Goal: Task Accomplishment & Management: Complete application form

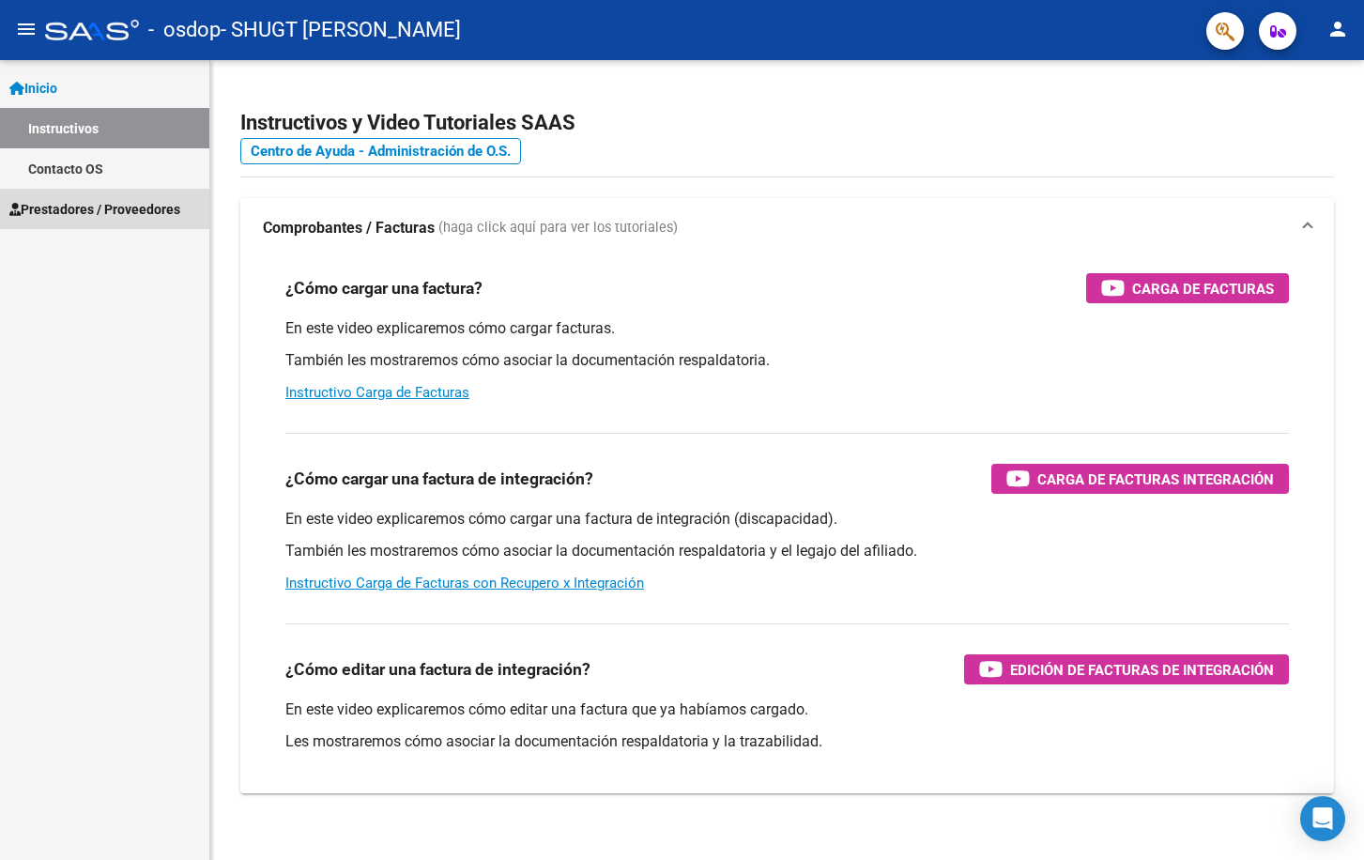
click at [80, 216] on span "Prestadores / Proveedores" at bounding box center [94, 209] width 171 height 21
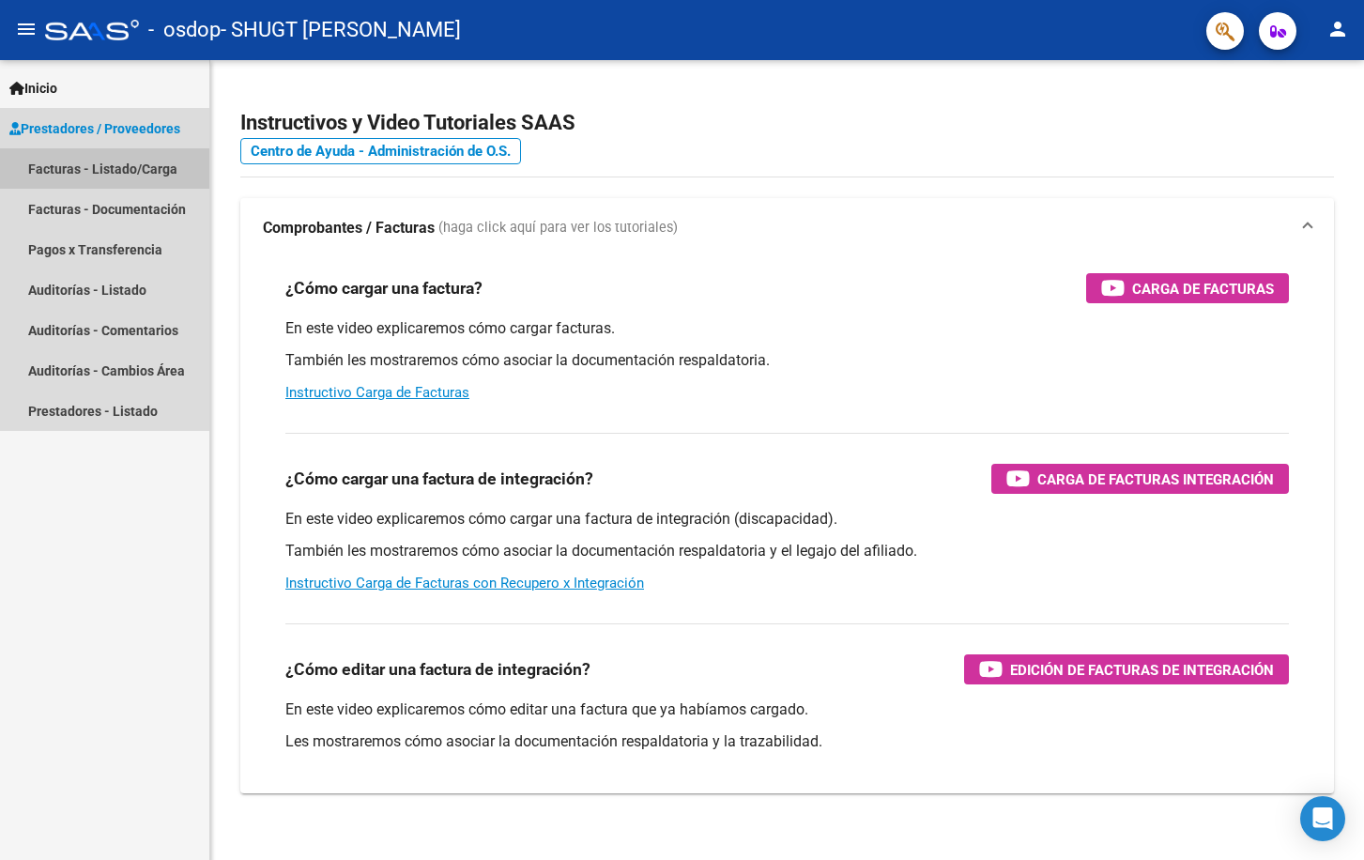
click at [80, 175] on link "Facturas - Listado/Carga" at bounding box center [104, 168] width 209 height 40
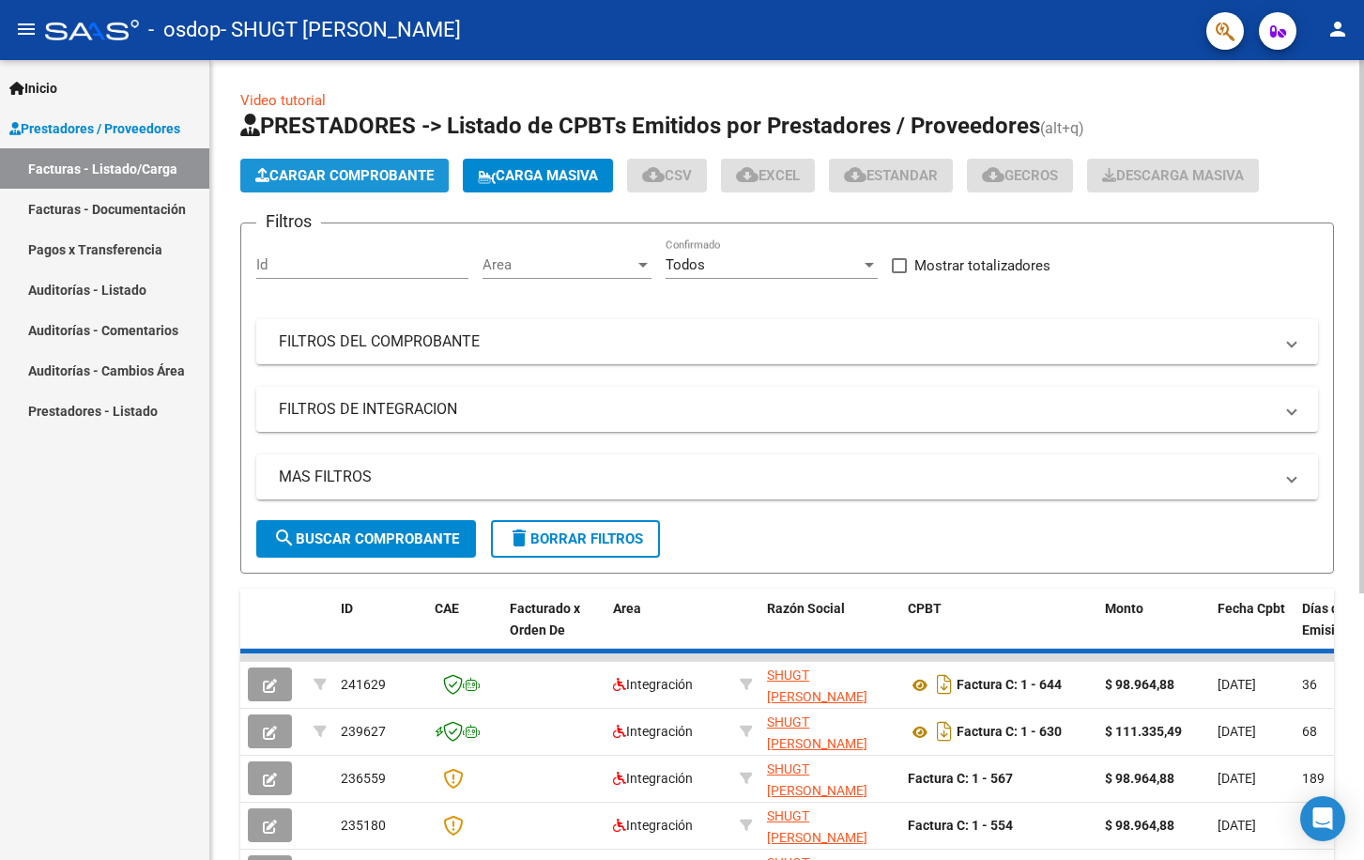
click at [317, 179] on span "Cargar Comprobante" at bounding box center [344, 175] width 178 height 17
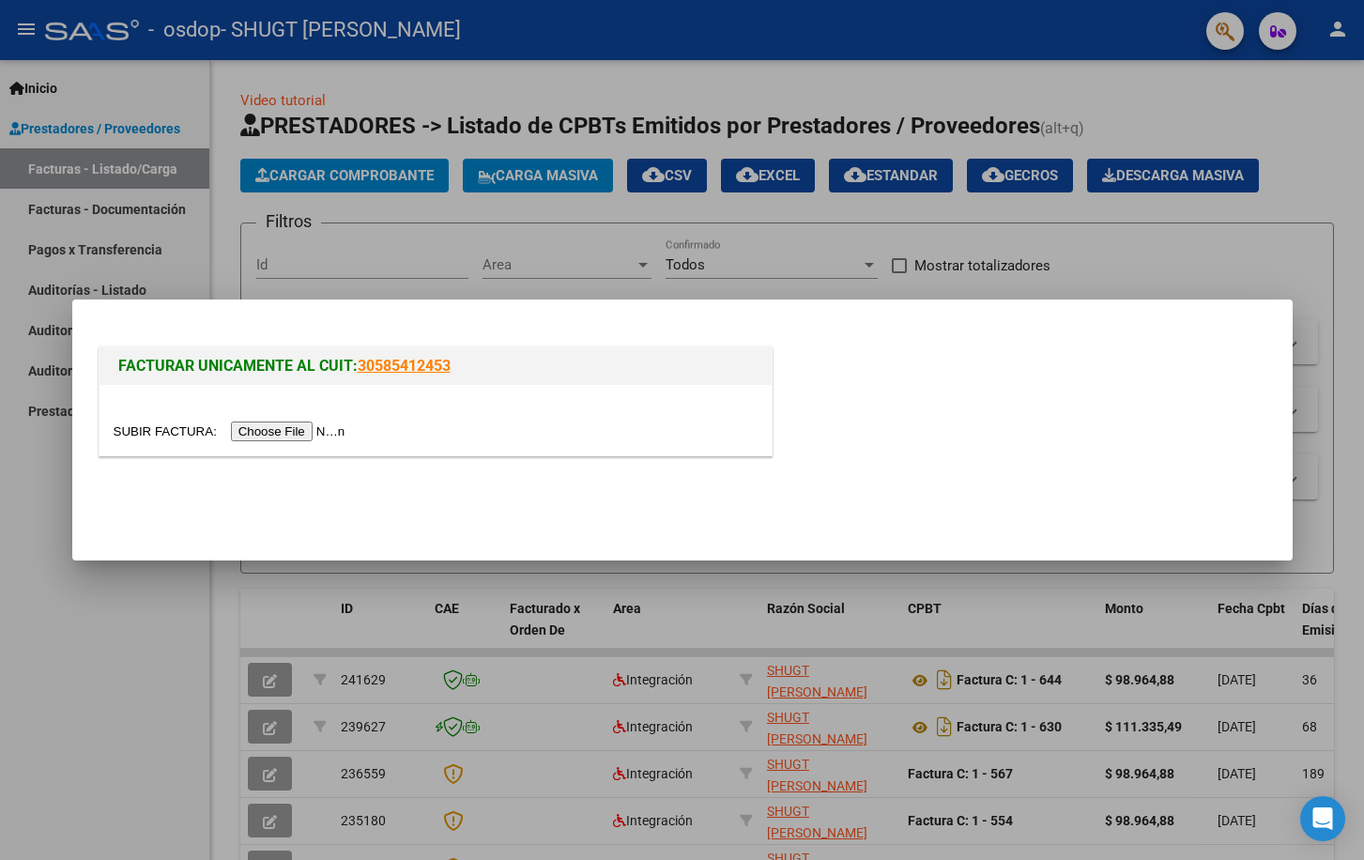
click at [279, 439] on input "file" at bounding box center [233, 432] width 238 height 20
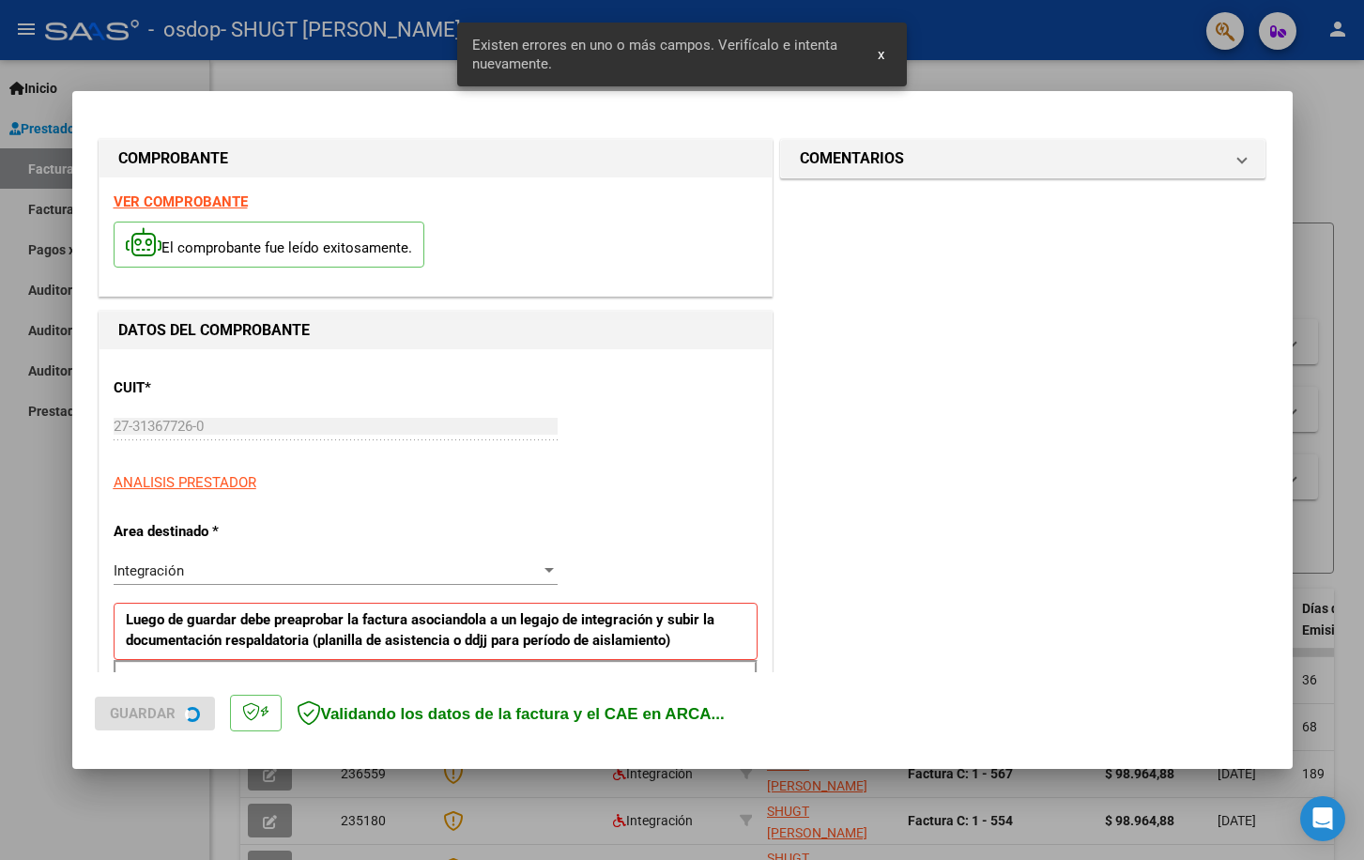
scroll to position [336, 0]
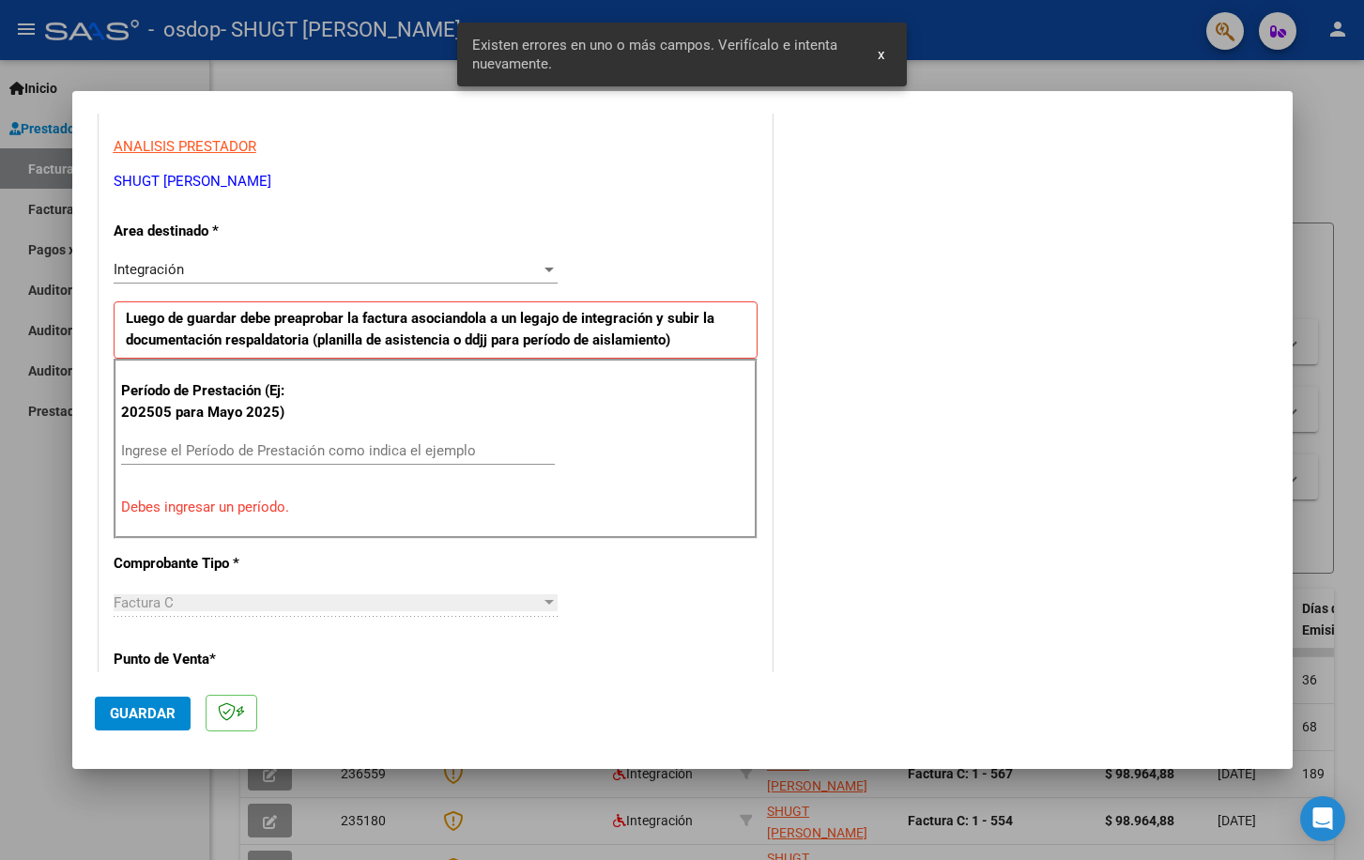
click at [160, 445] on input "Ingrese el Período de Prestación como indica el ejemplo" at bounding box center [338, 450] width 434 height 17
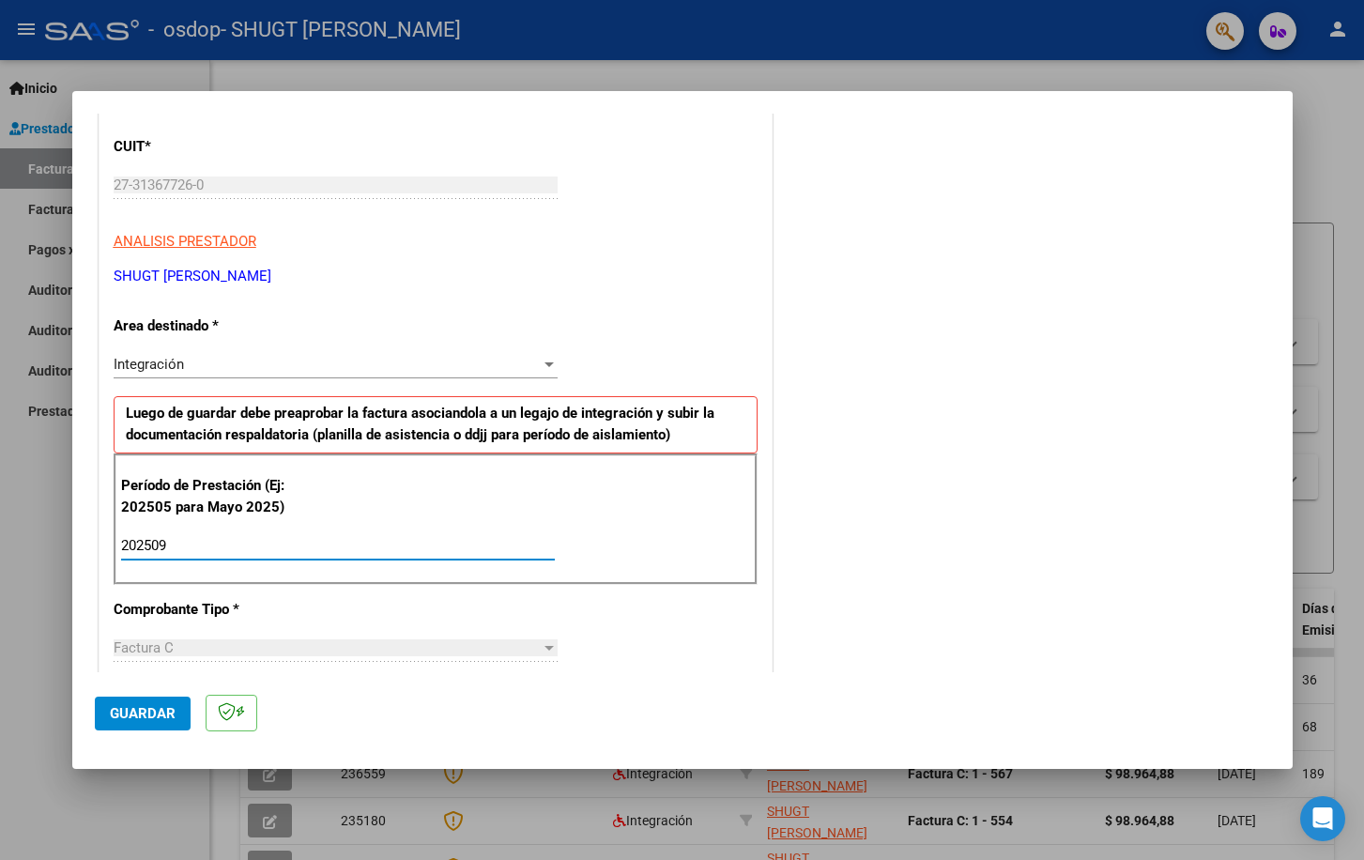
scroll to position [0, 0]
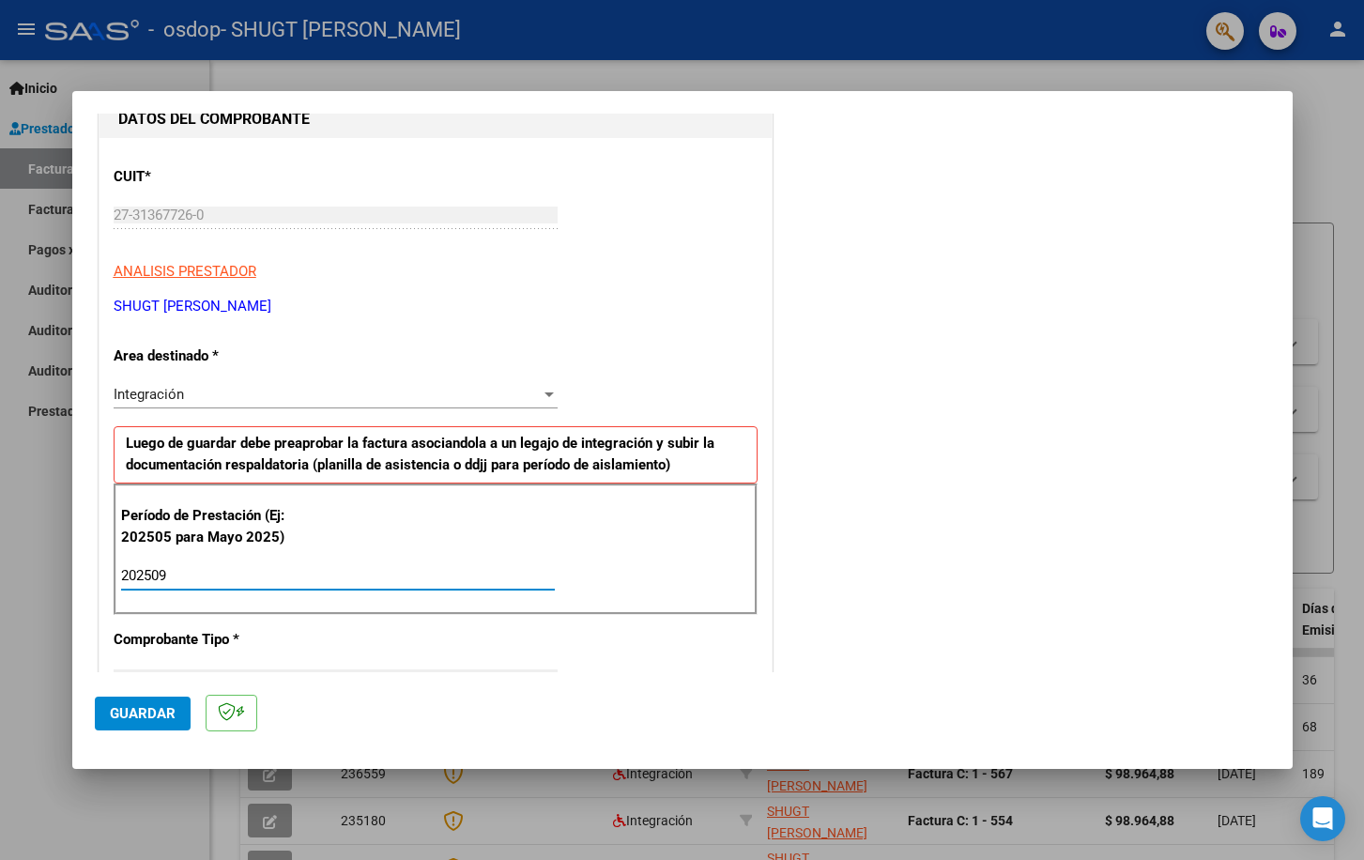
type input "202509"
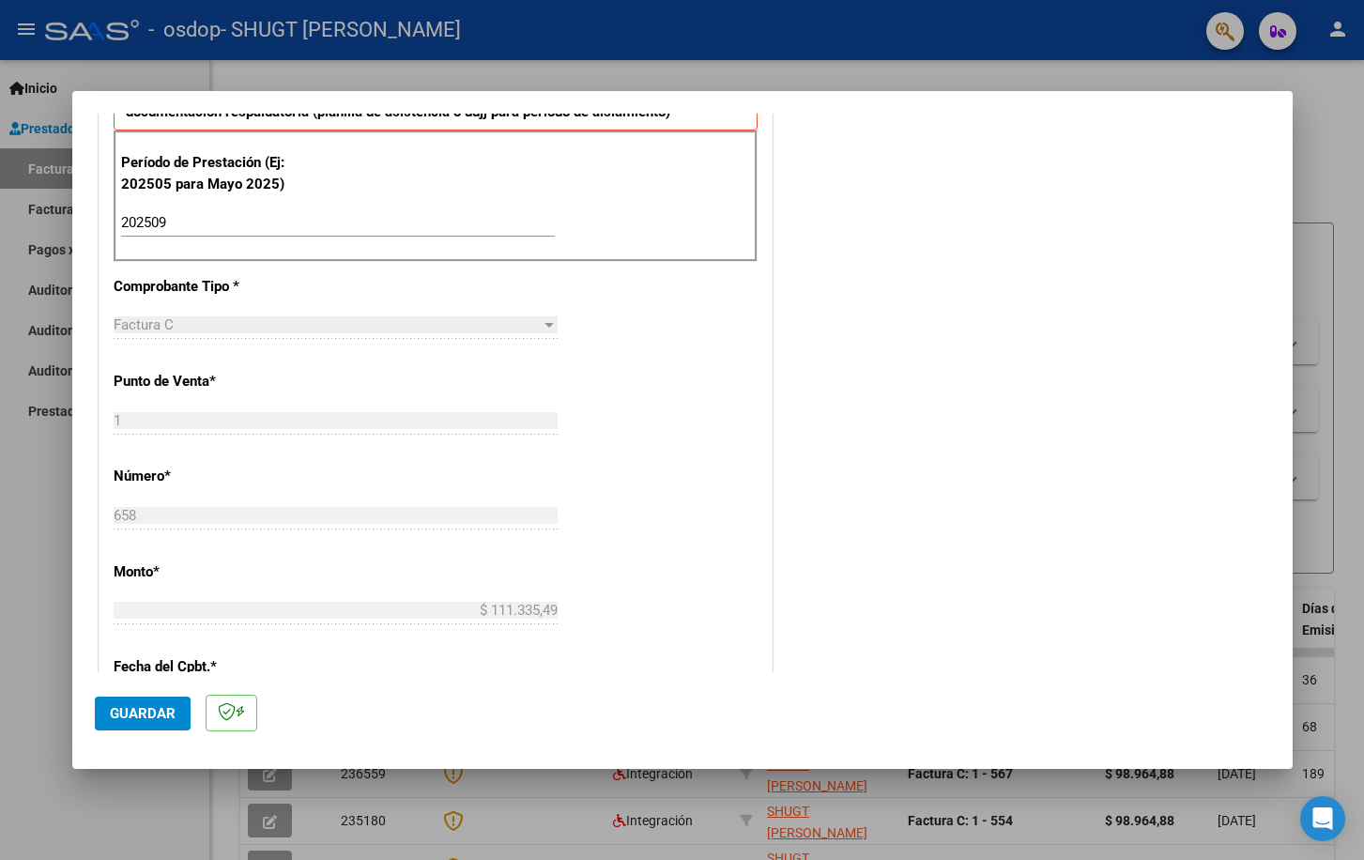
scroll to position [356, 0]
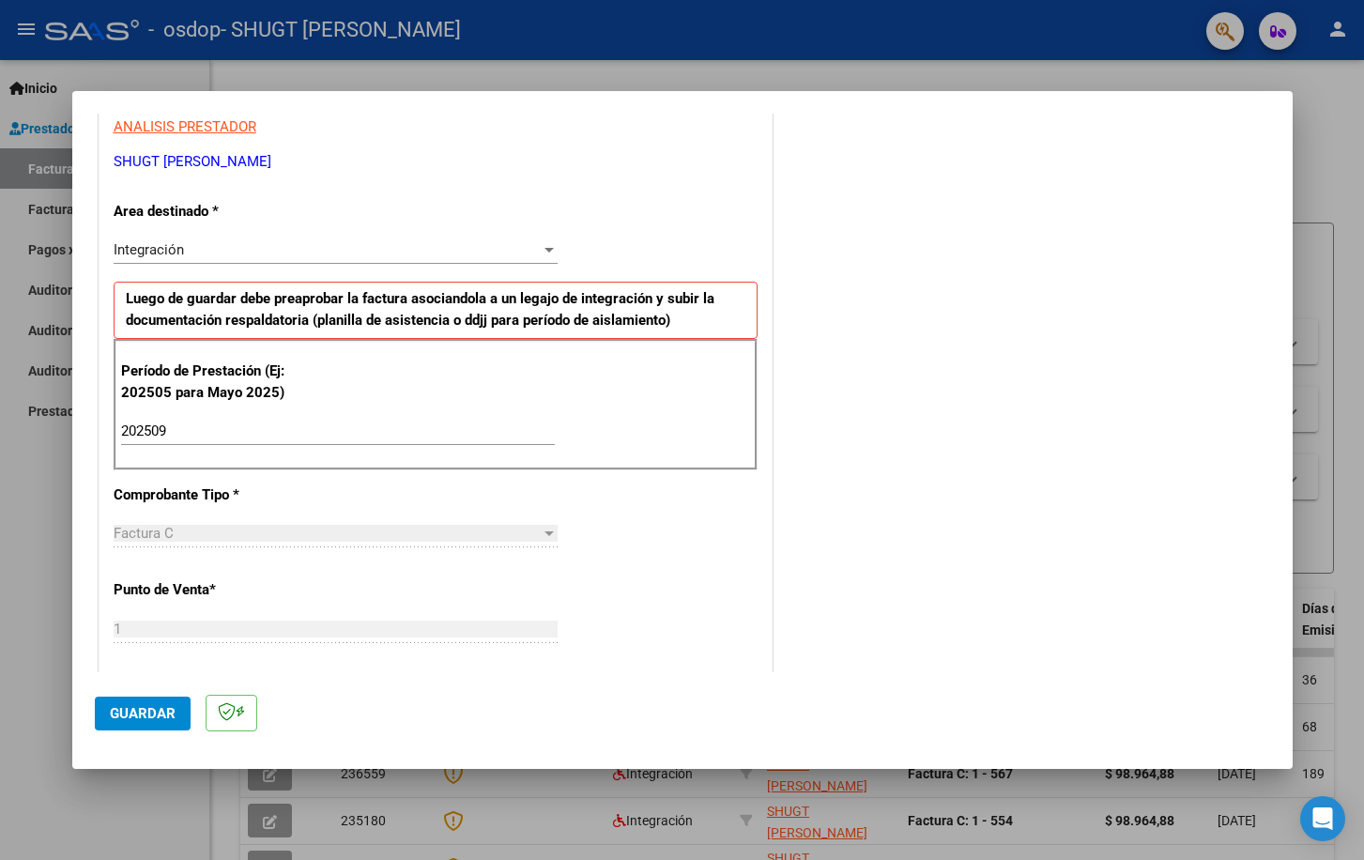
click at [156, 719] on span "Guardar" at bounding box center [143, 713] width 66 height 17
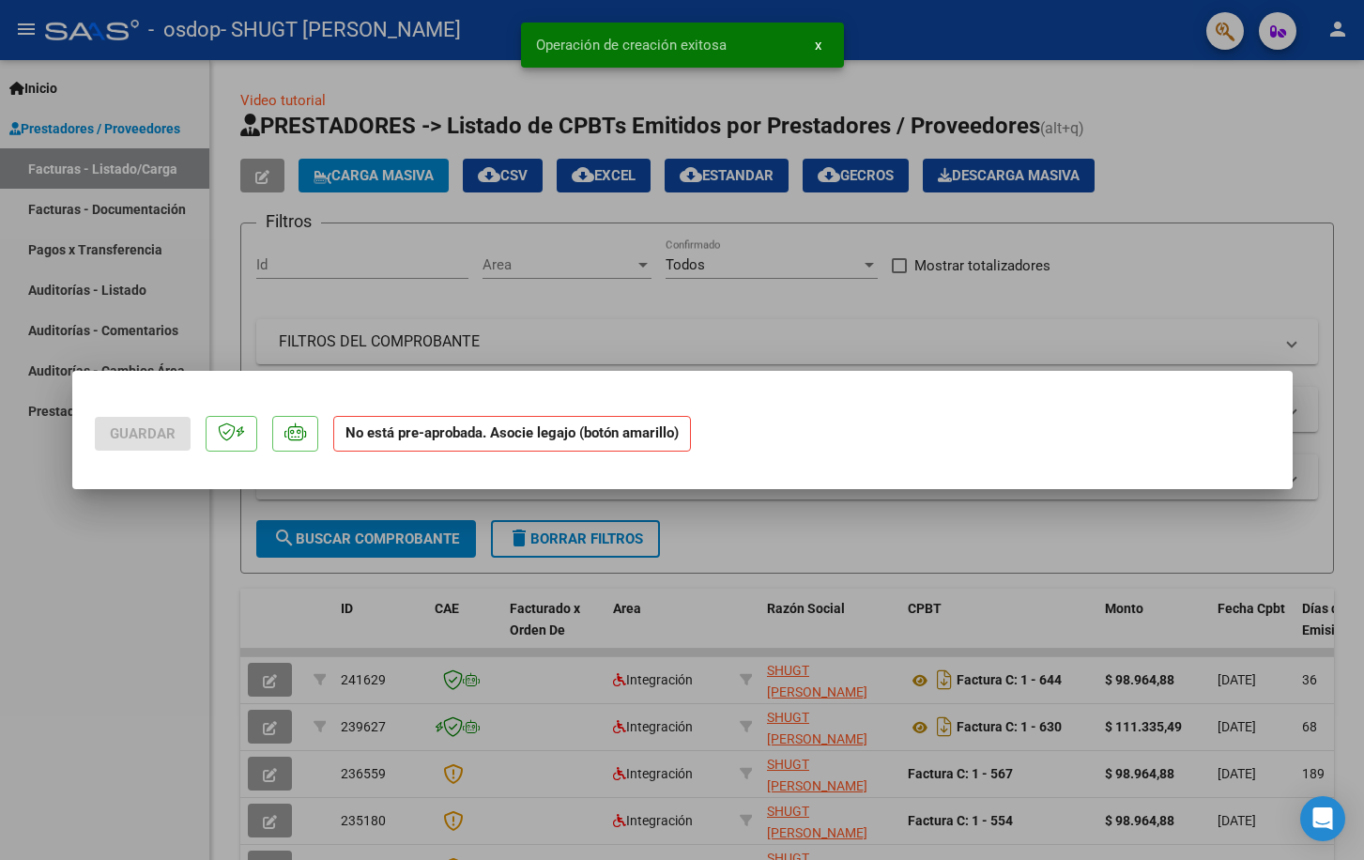
scroll to position [0, 0]
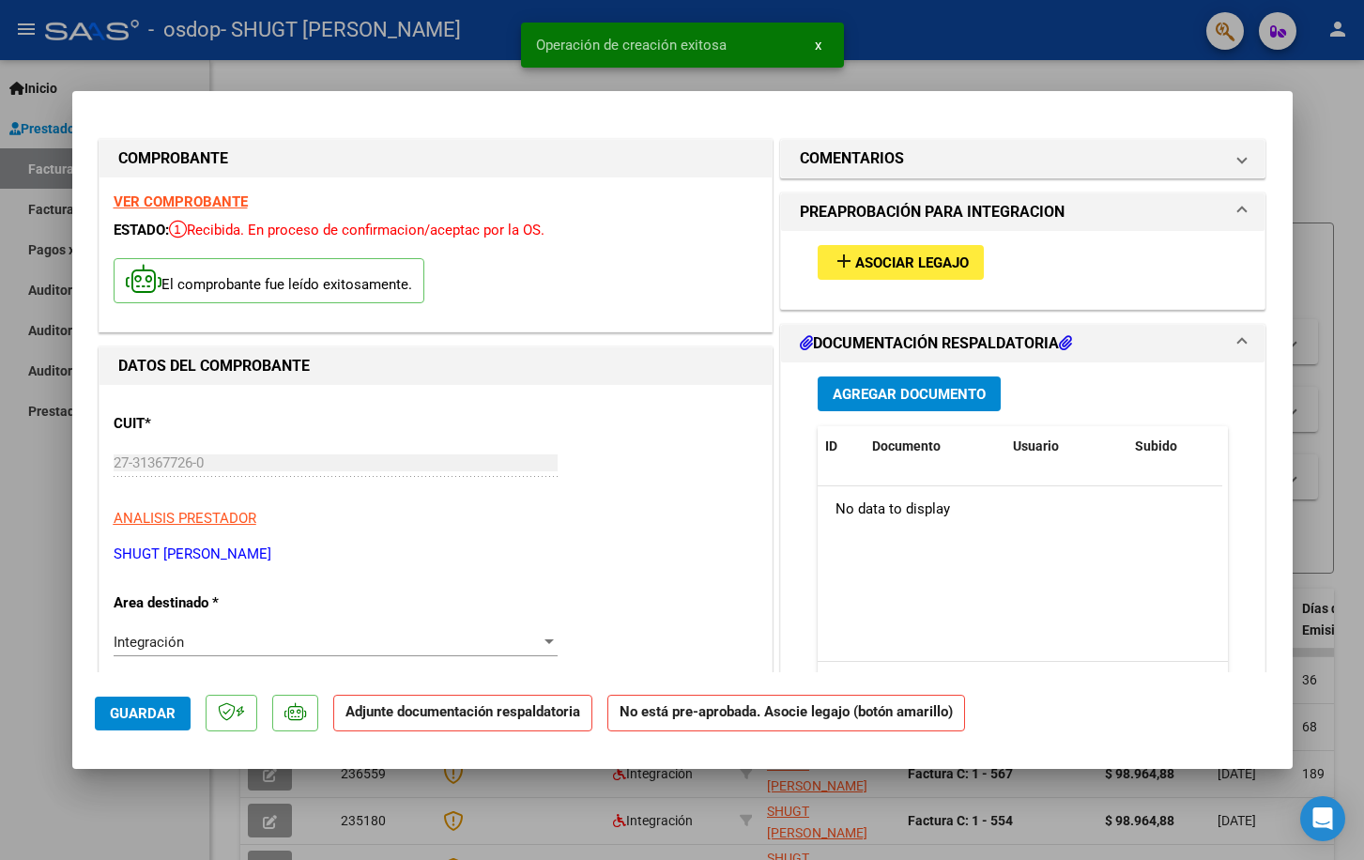
click at [837, 261] on mat-icon "add" at bounding box center [844, 261] width 23 height 23
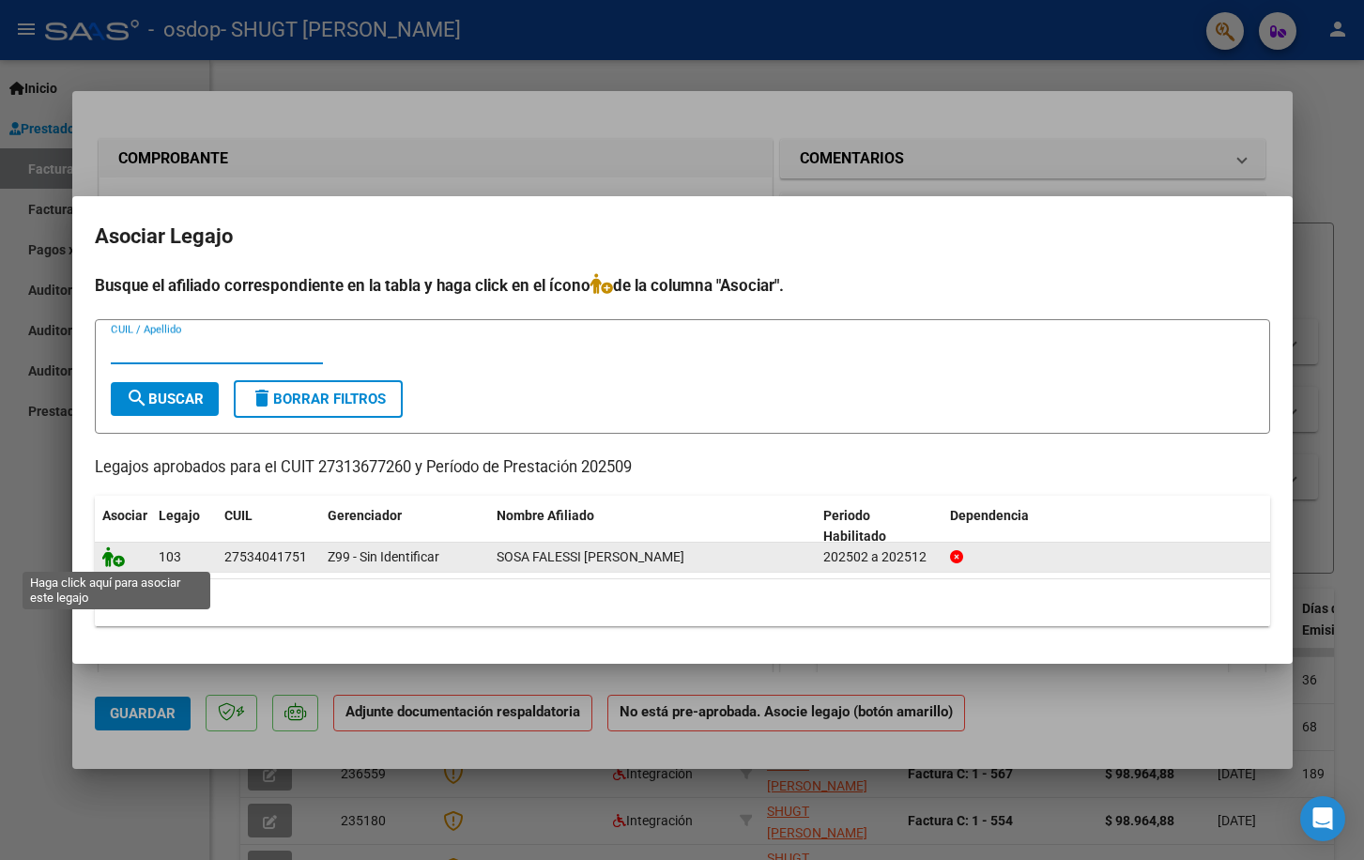
click at [116, 559] on icon at bounding box center [113, 556] width 23 height 21
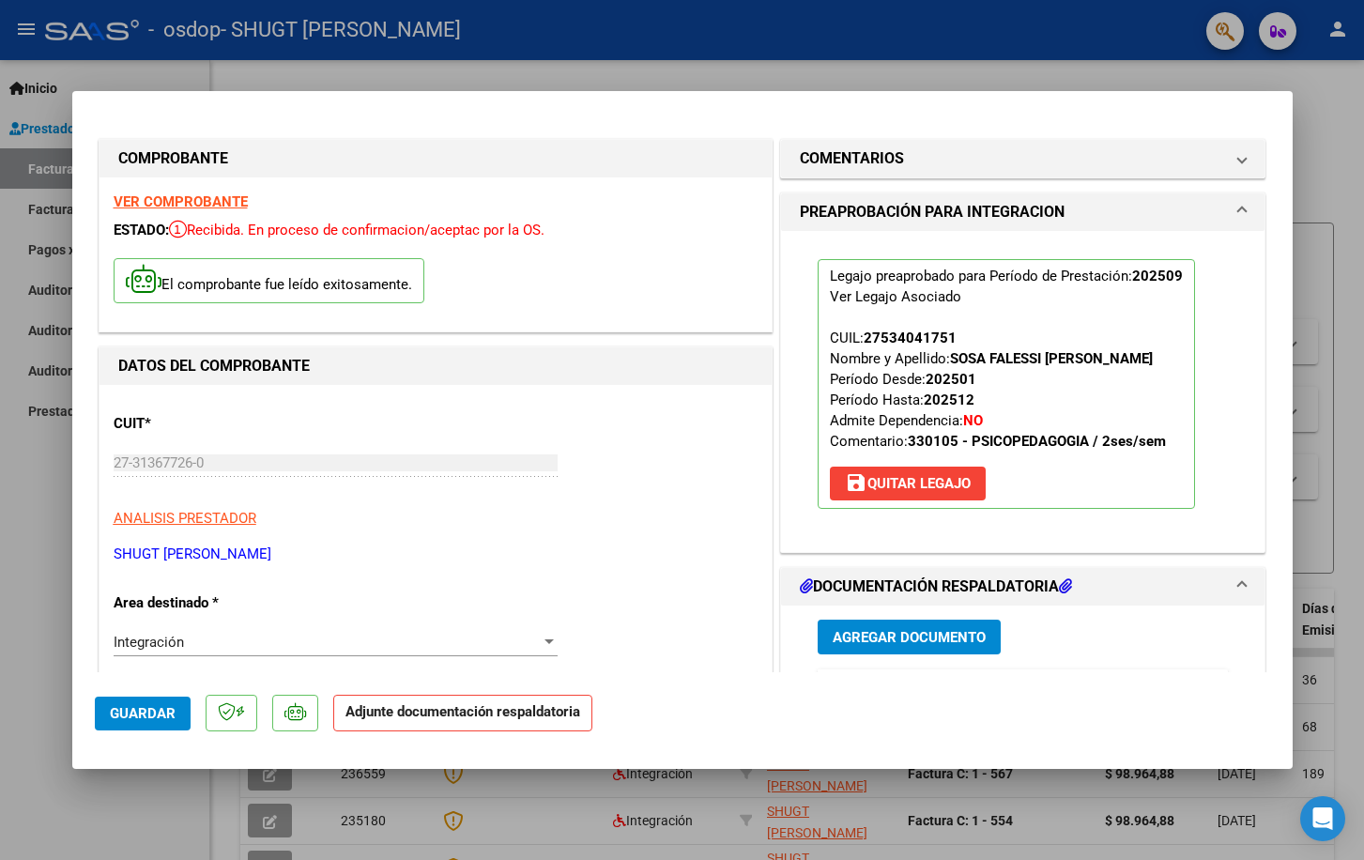
click at [940, 643] on span "Agregar Documento" at bounding box center [909, 637] width 153 height 17
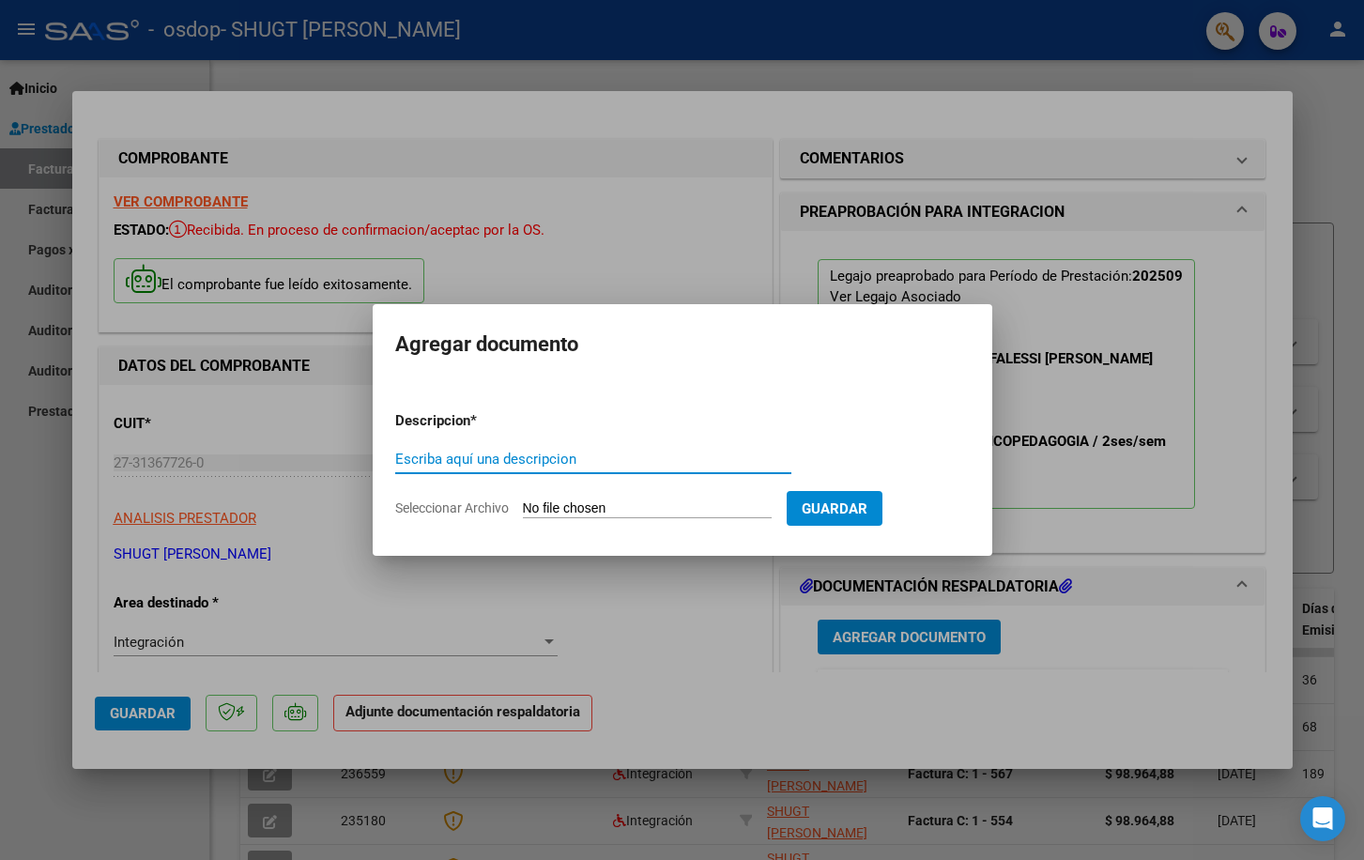
click at [455, 458] on input "Escriba aquí una descripcion" at bounding box center [593, 459] width 396 height 17
type input "Planilla de Asistencia - [DATE]"
click at [576, 514] on input "Seleccionar Archivo" at bounding box center [647, 509] width 249 height 18
type input "C:\fakepath\Planilla de Asistencia [PERSON_NAME] Falessi - [DATE].pdf"
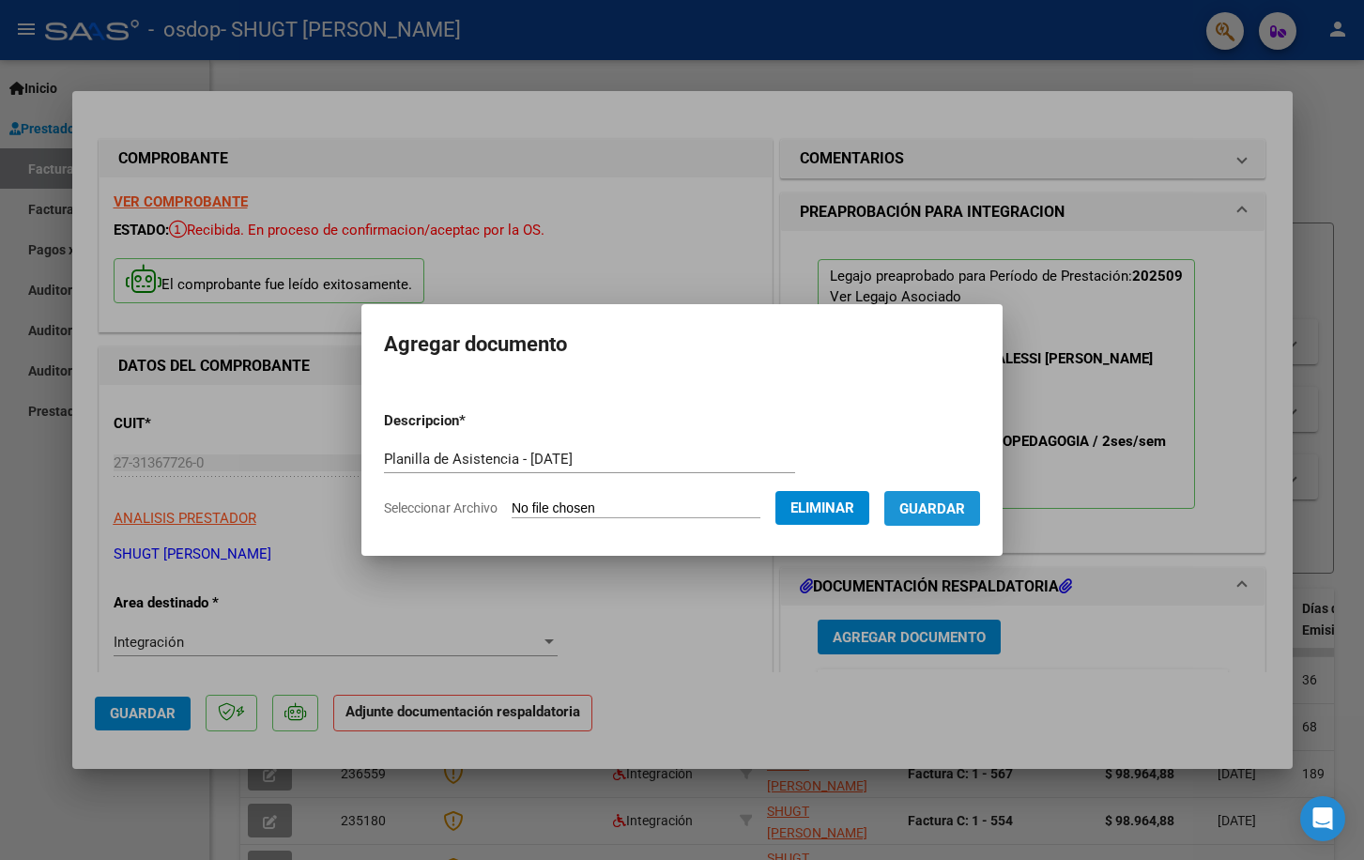
click at [965, 515] on span "Guardar" at bounding box center [933, 508] width 66 height 17
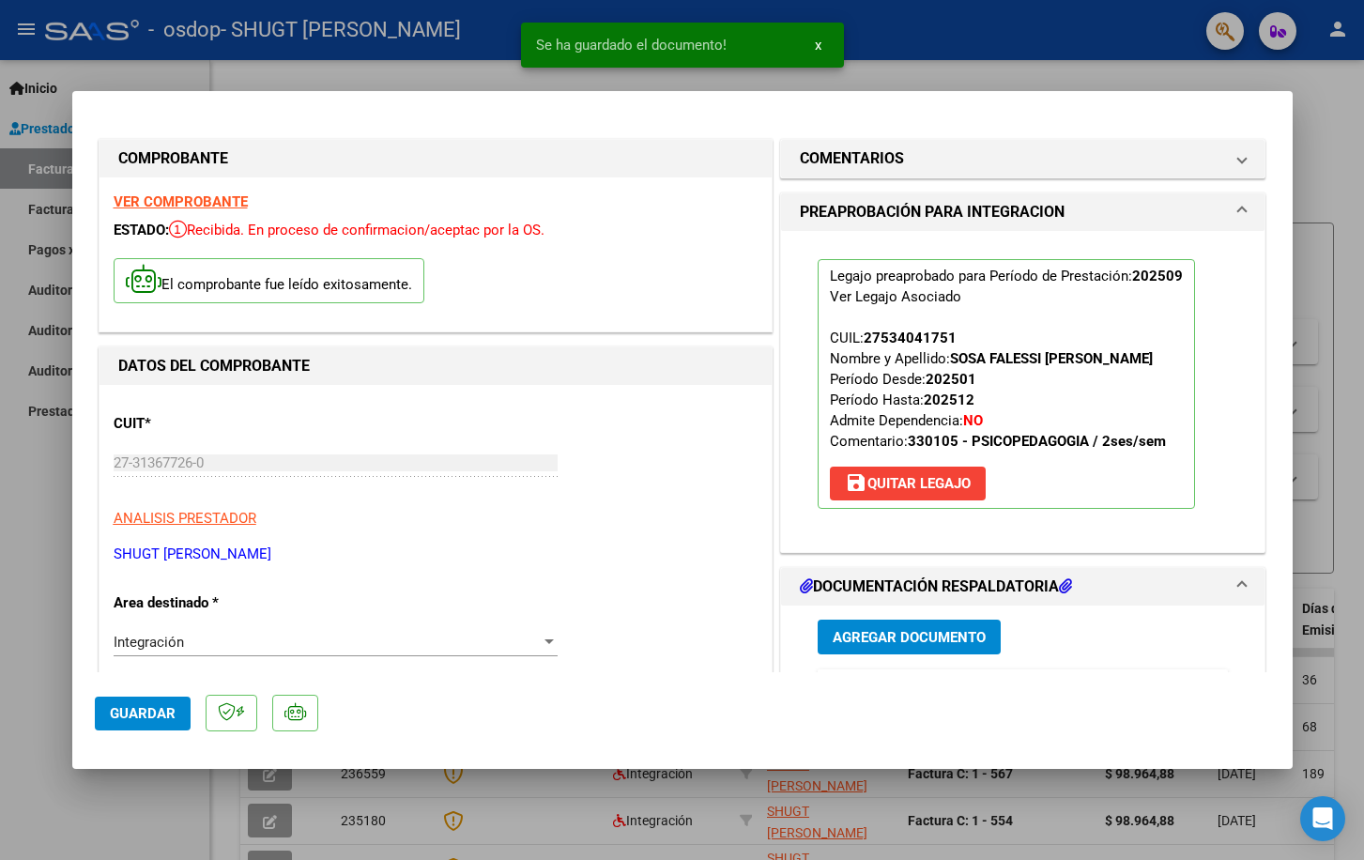
scroll to position [289, 0]
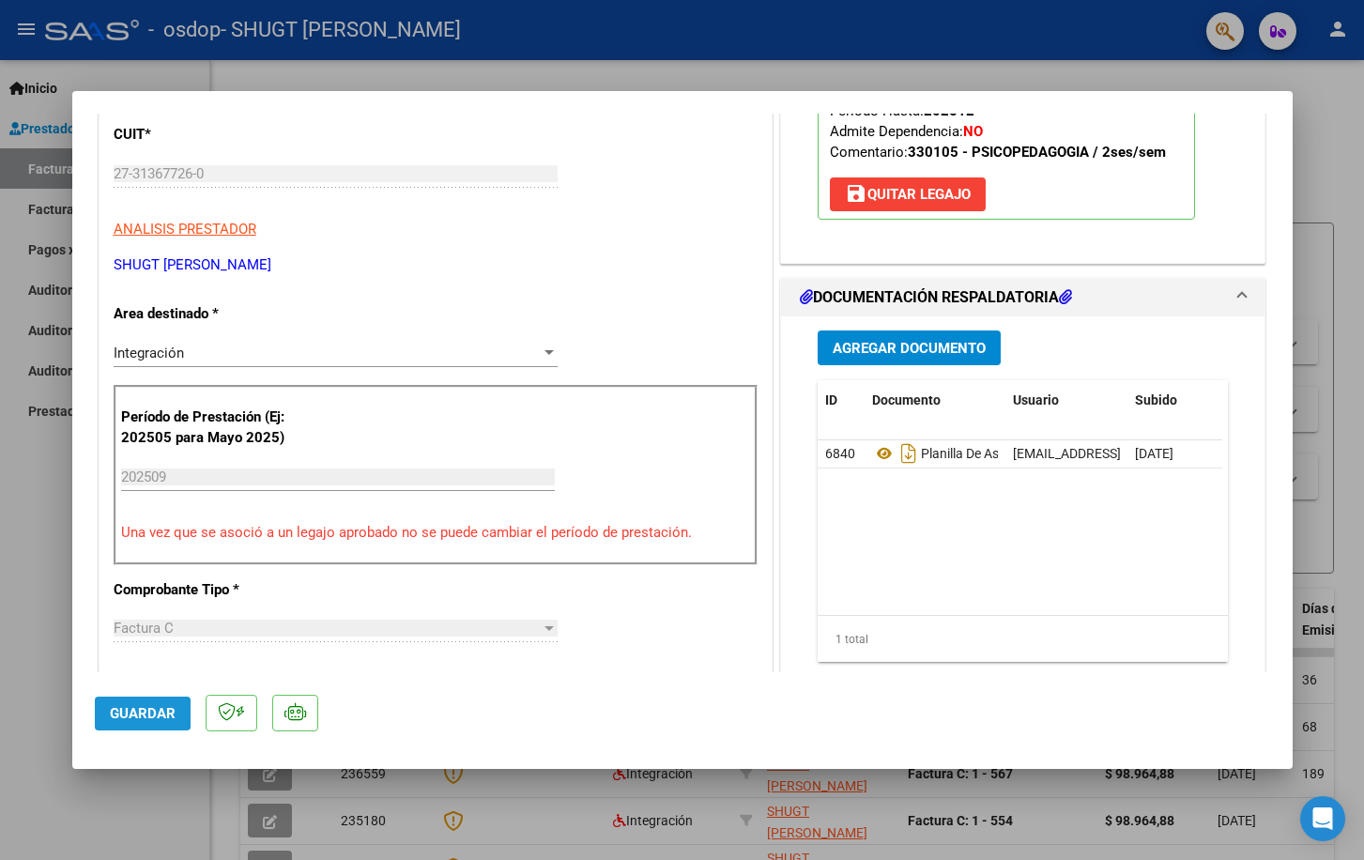
click at [125, 725] on button "Guardar" at bounding box center [143, 714] width 96 height 34
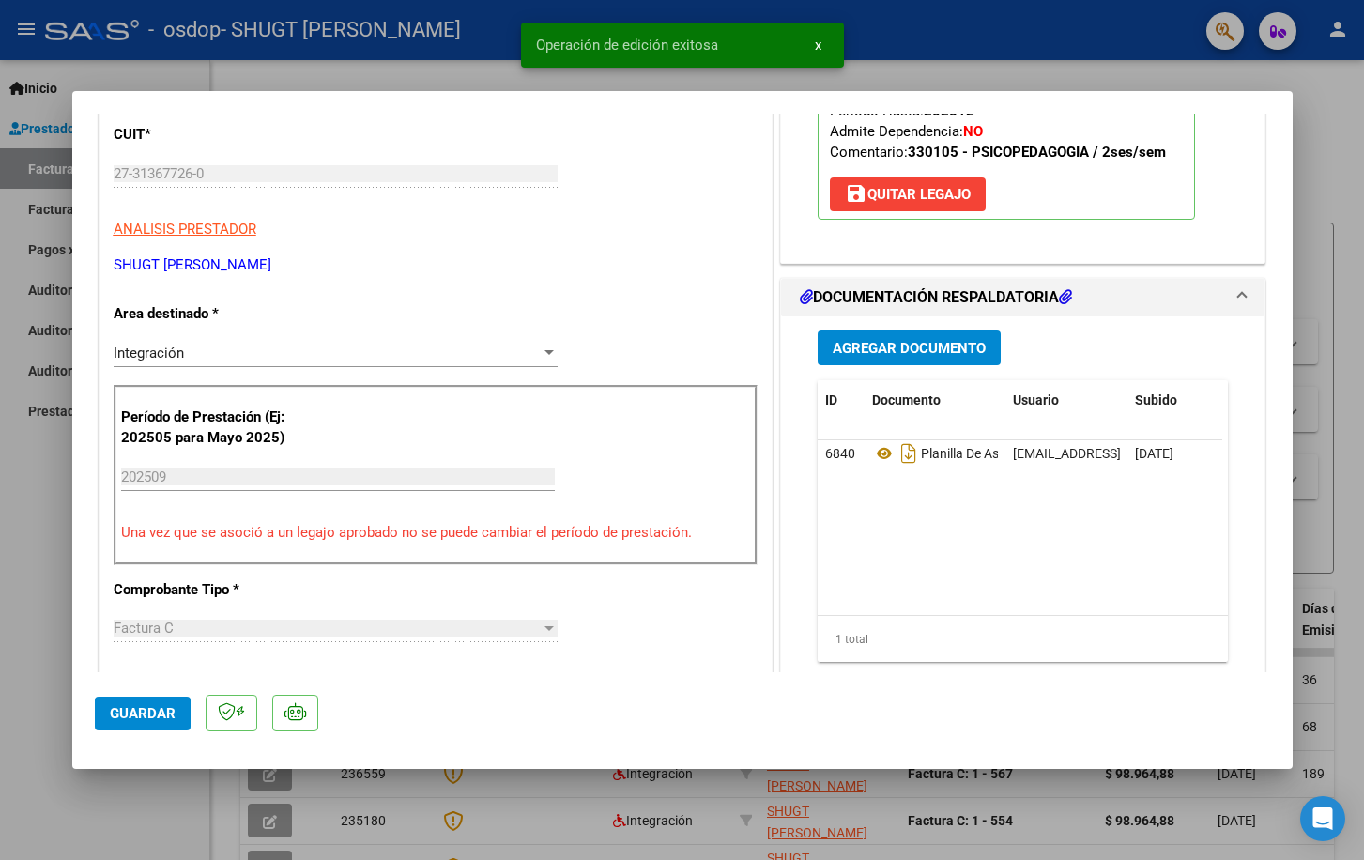
click at [59, 645] on div at bounding box center [682, 430] width 1364 height 860
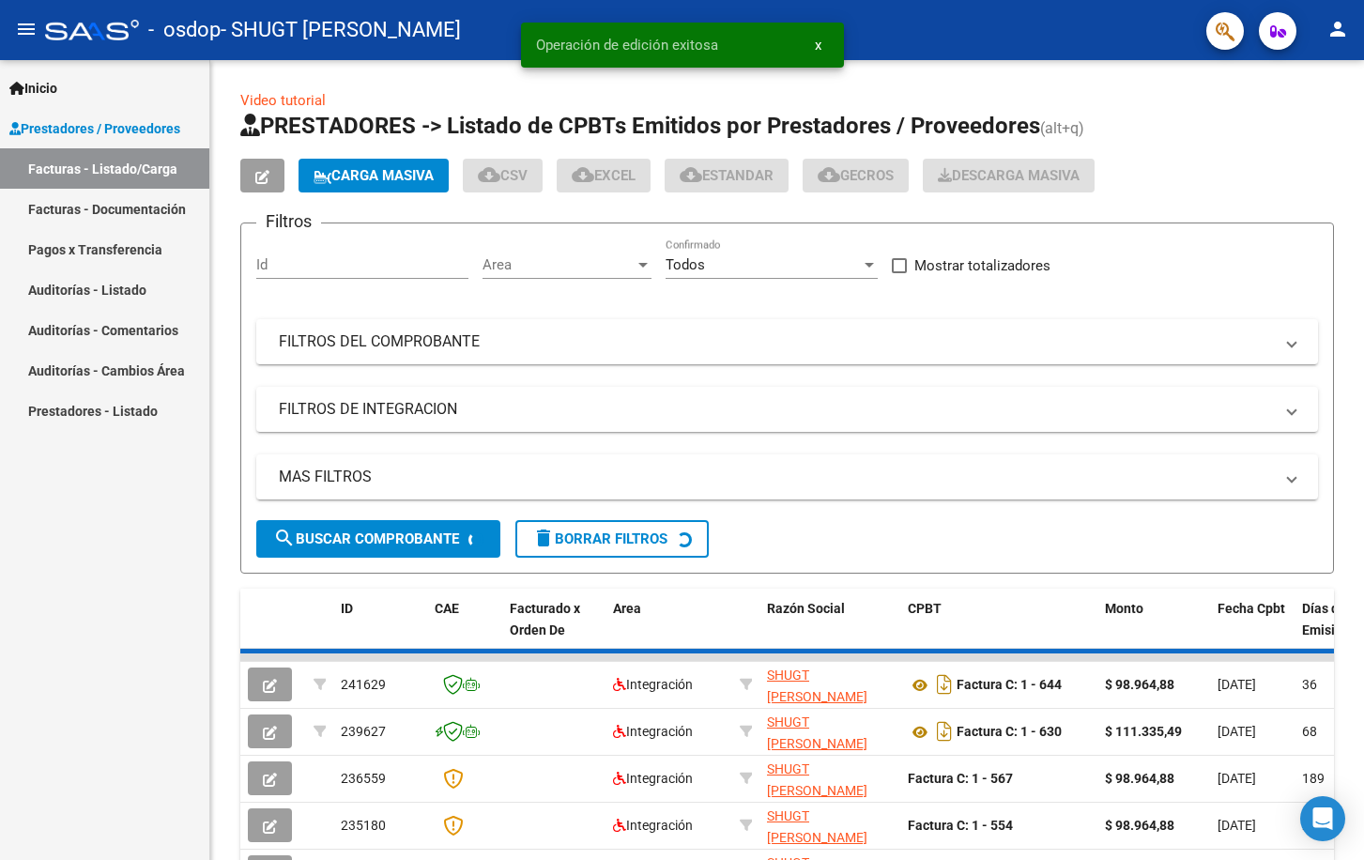
type input "$ 0,00"
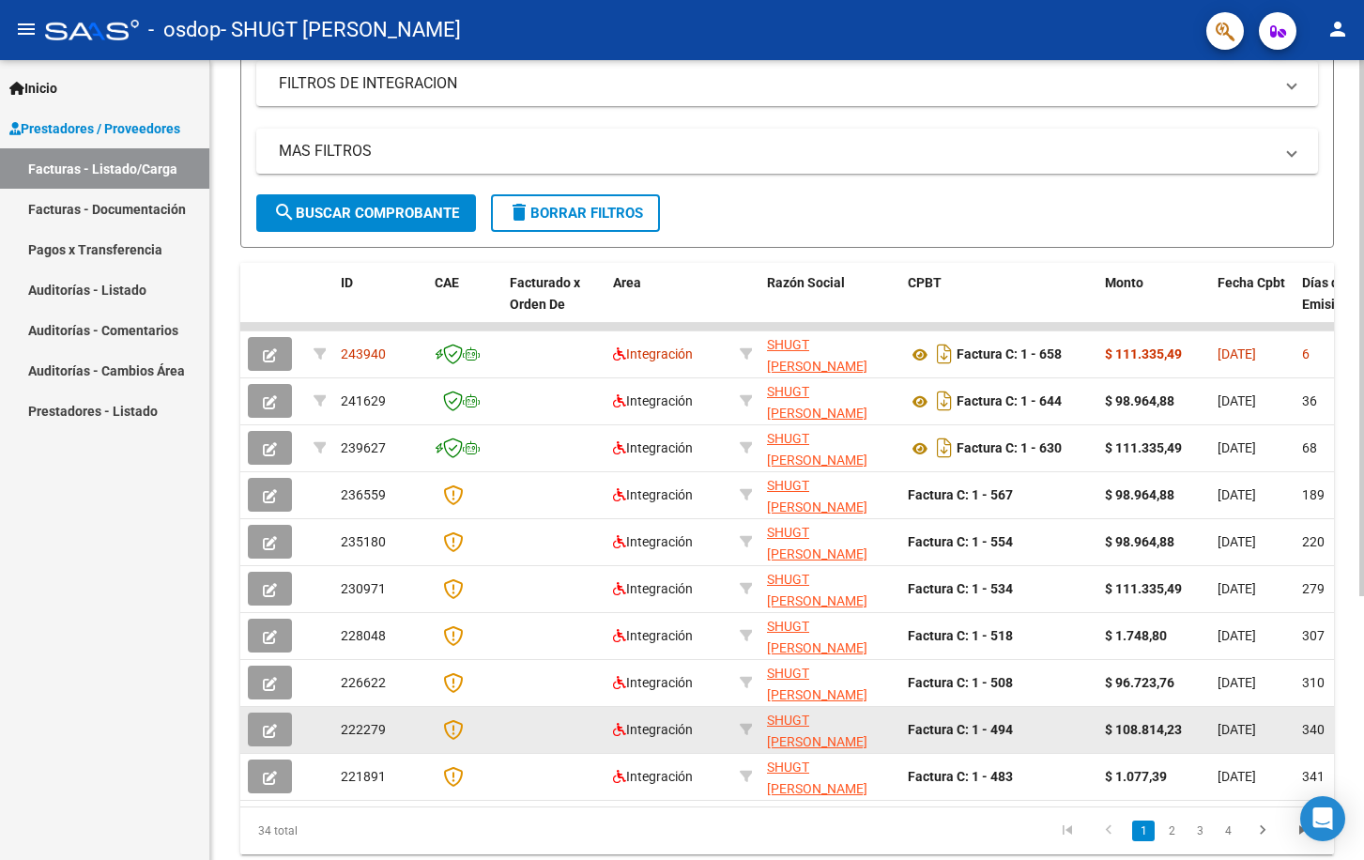
scroll to position [394, 0]
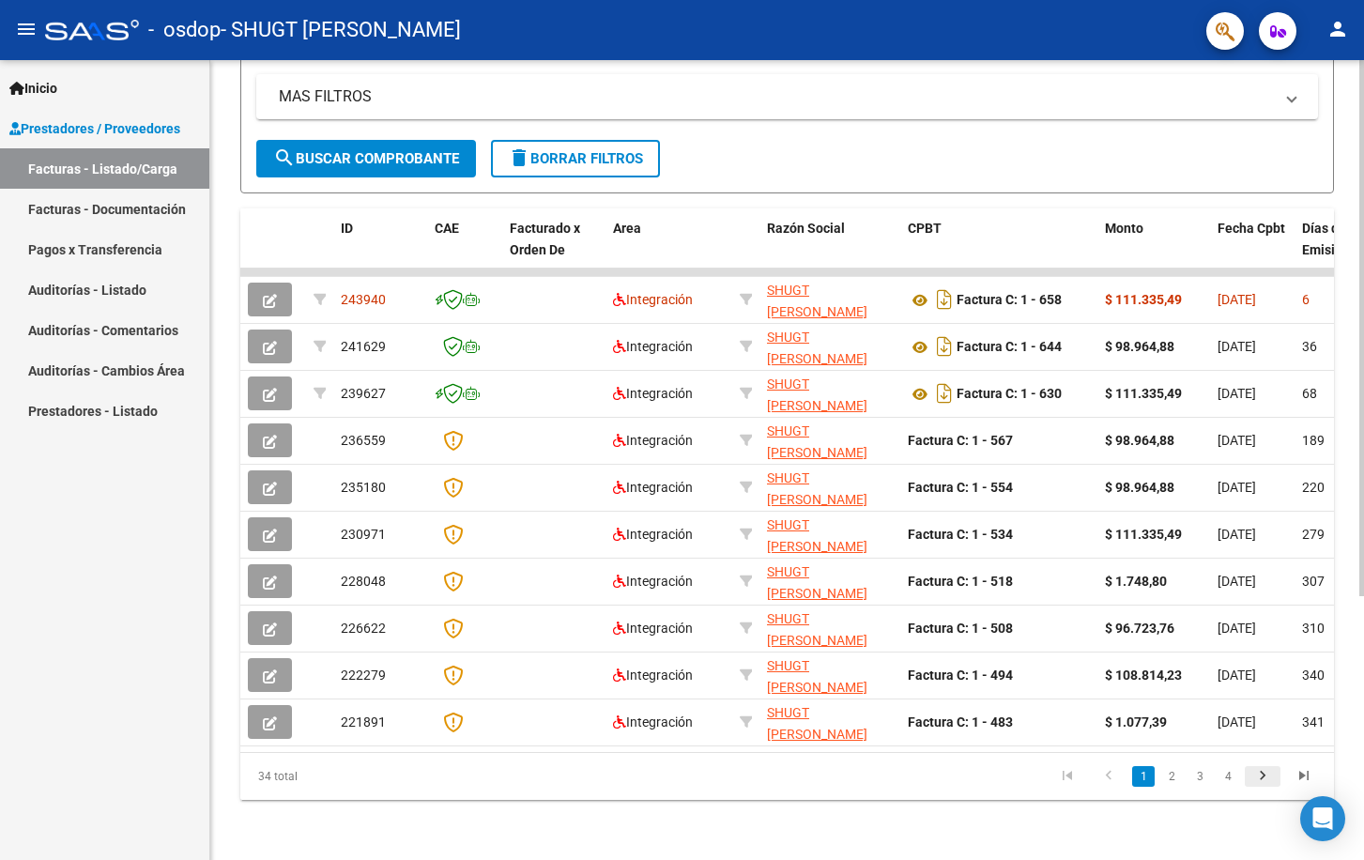
click at [1266, 779] on icon "go to next page" at bounding box center [1263, 778] width 24 height 23
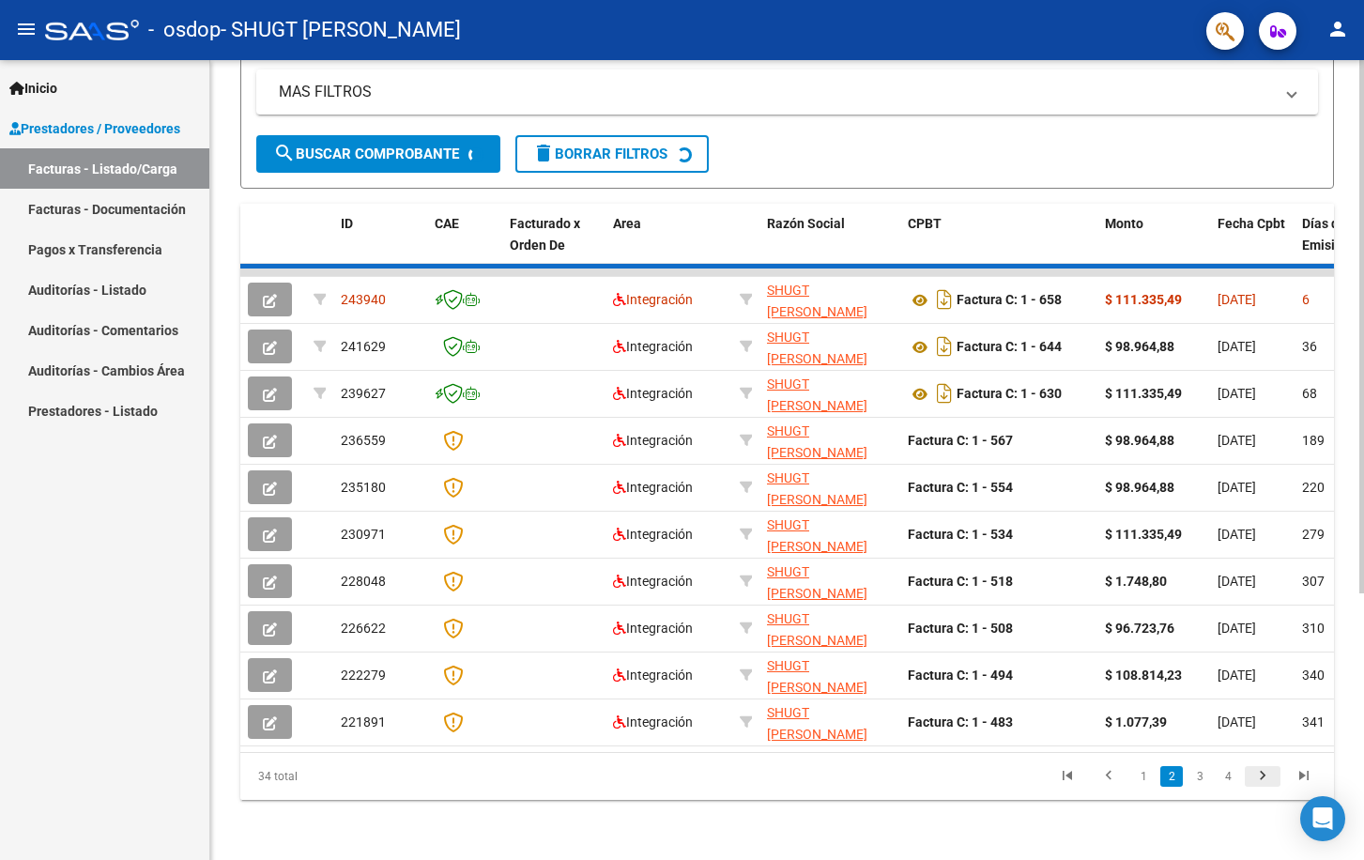
click at [1266, 779] on div "34 total 1 2 3 4" at bounding box center [787, 776] width 1094 height 47
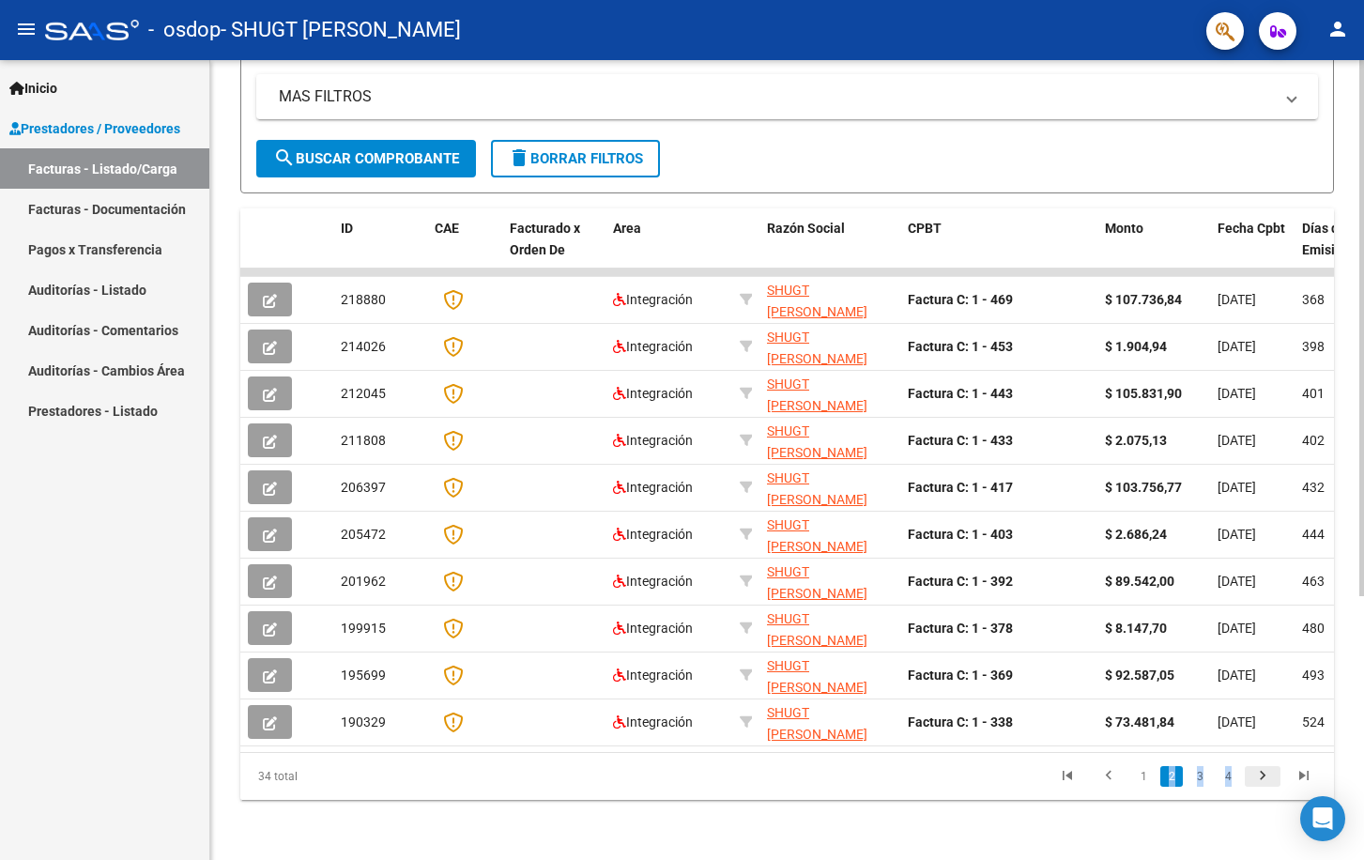
click at [1261, 779] on icon "go to next page" at bounding box center [1263, 778] width 24 height 23
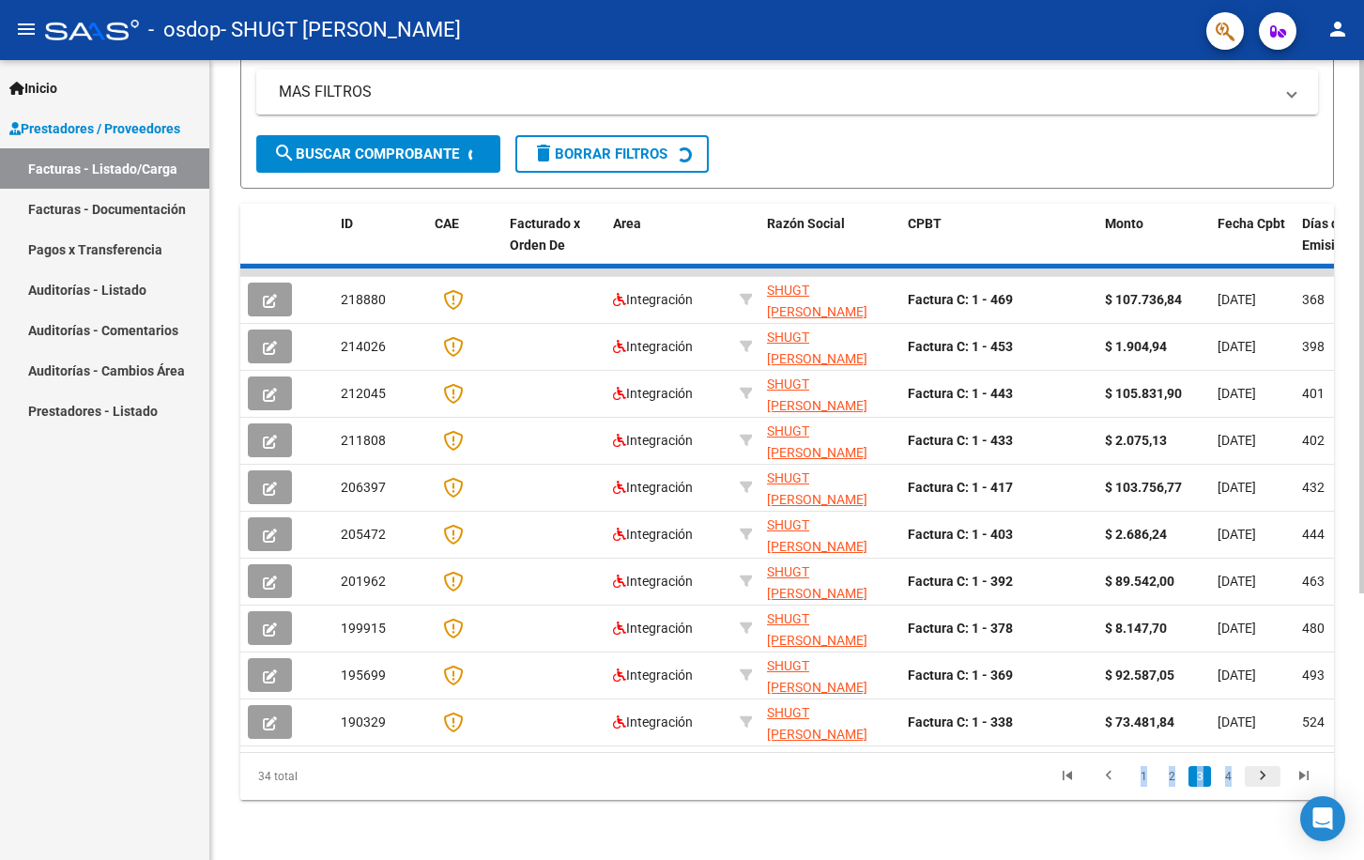
click at [1261, 779] on div "34 total 1 2 3 4" at bounding box center [787, 776] width 1094 height 47
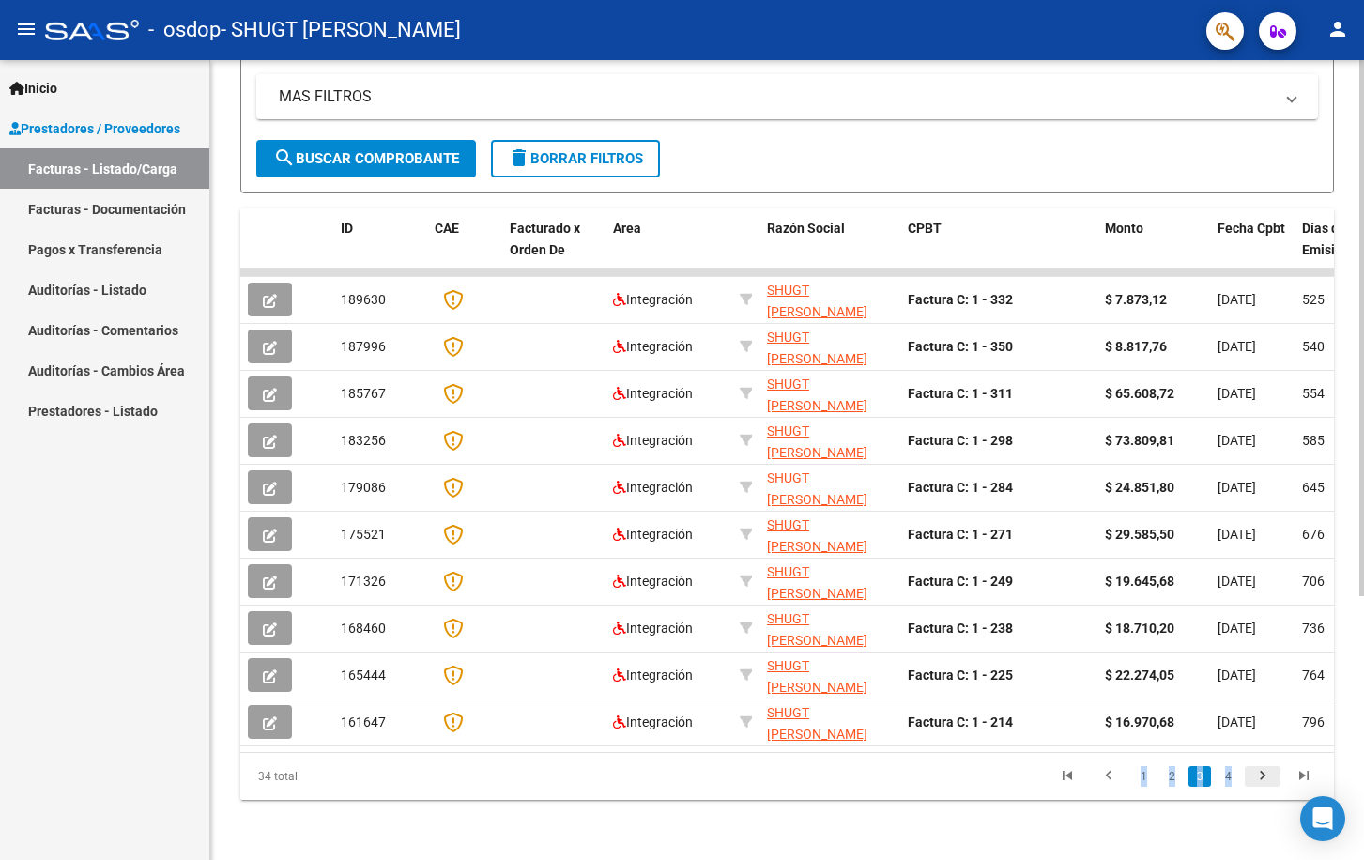
click at [1266, 782] on icon "go to next page" at bounding box center [1263, 778] width 24 height 23
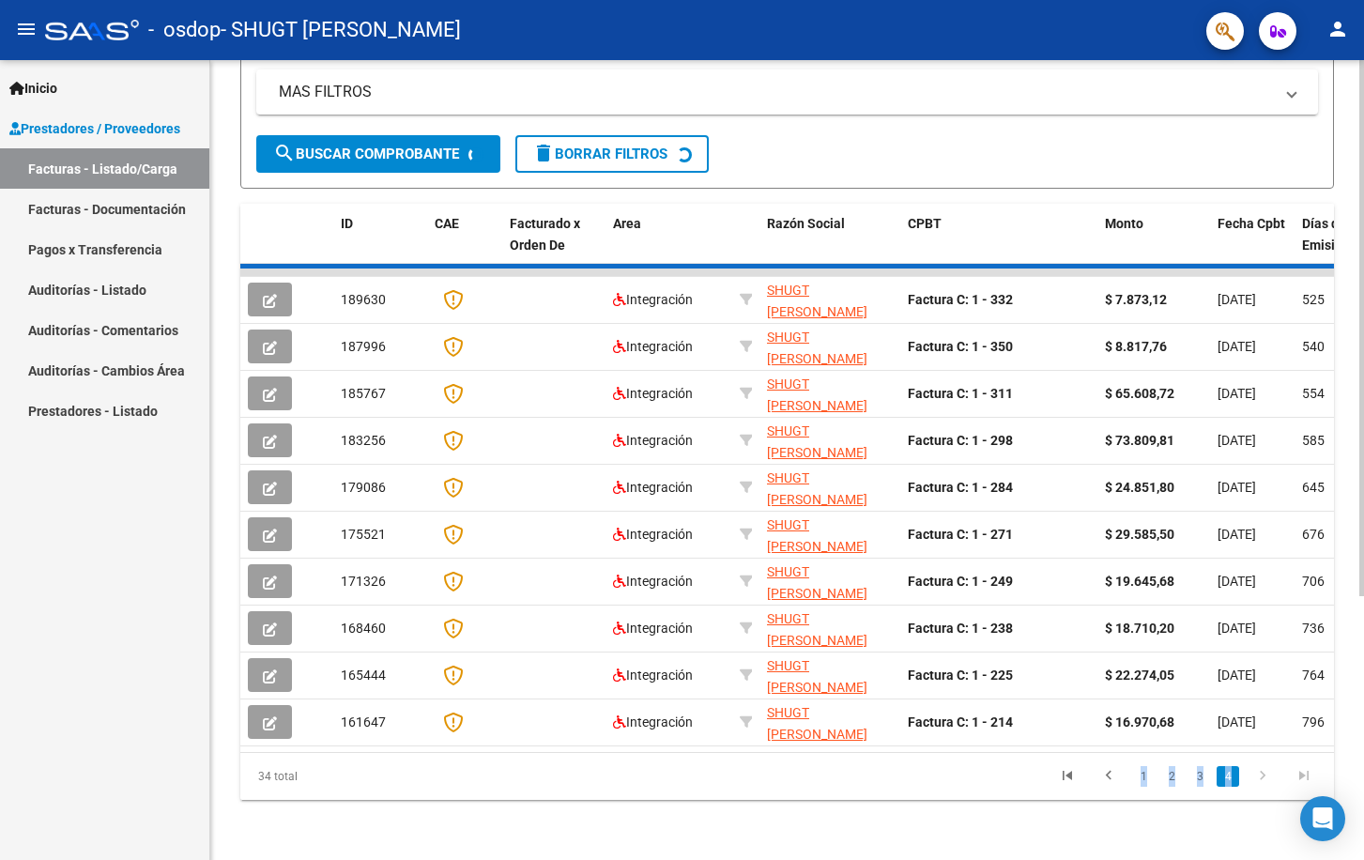
click at [1266, 782] on div "34 total 1 2 3 4" at bounding box center [787, 776] width 1094 height 47
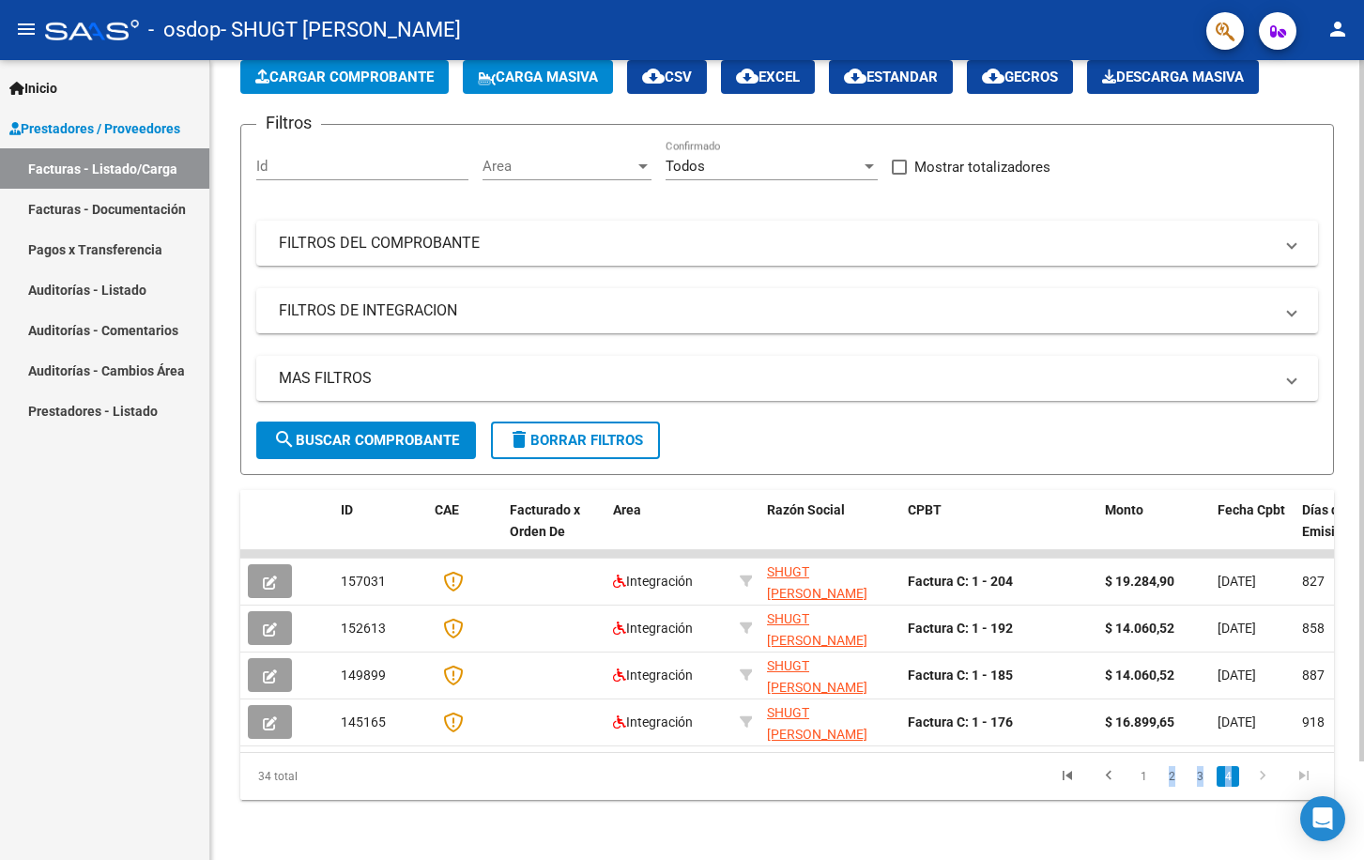
click at [1266, 782] on icon "go to next page" at bounding box center [1263, 778] width 24 height 23
click at [1149, 781] on link "1" at bounding box center [1143, 776] width 23 height 21
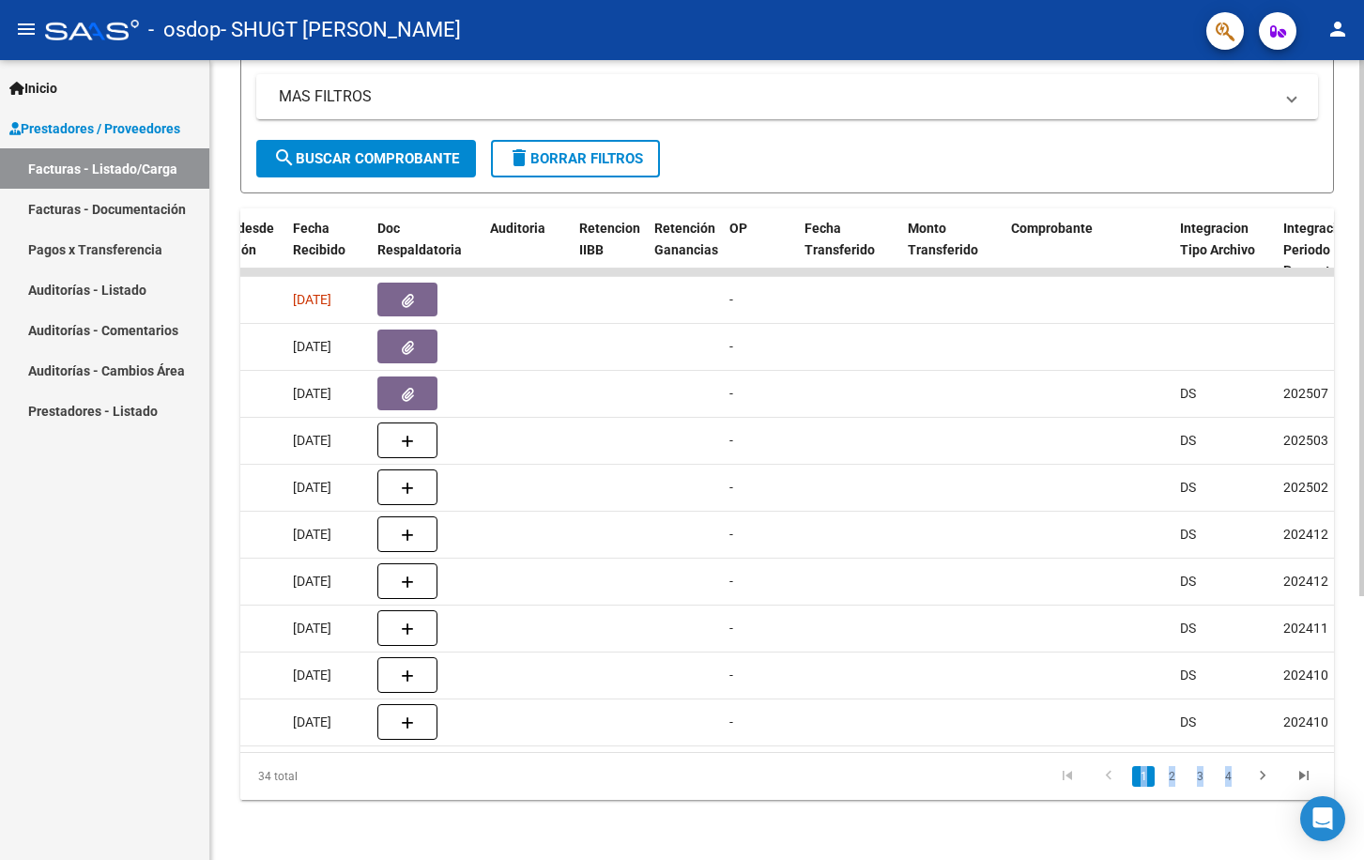
scroll to position [0, 775]
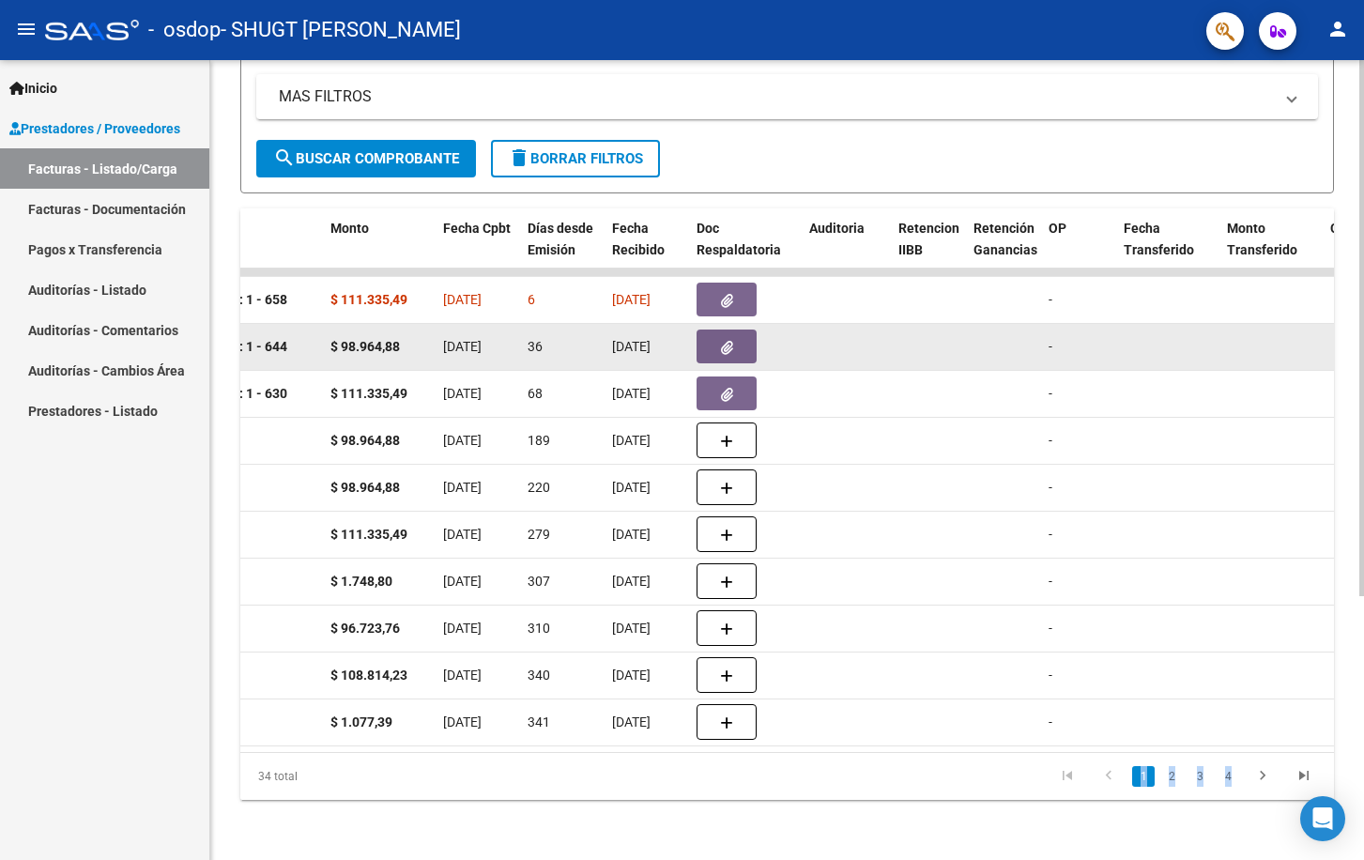
click at [730, 341] on icon "button" at bounding box center [727, 348] width 12 height 14
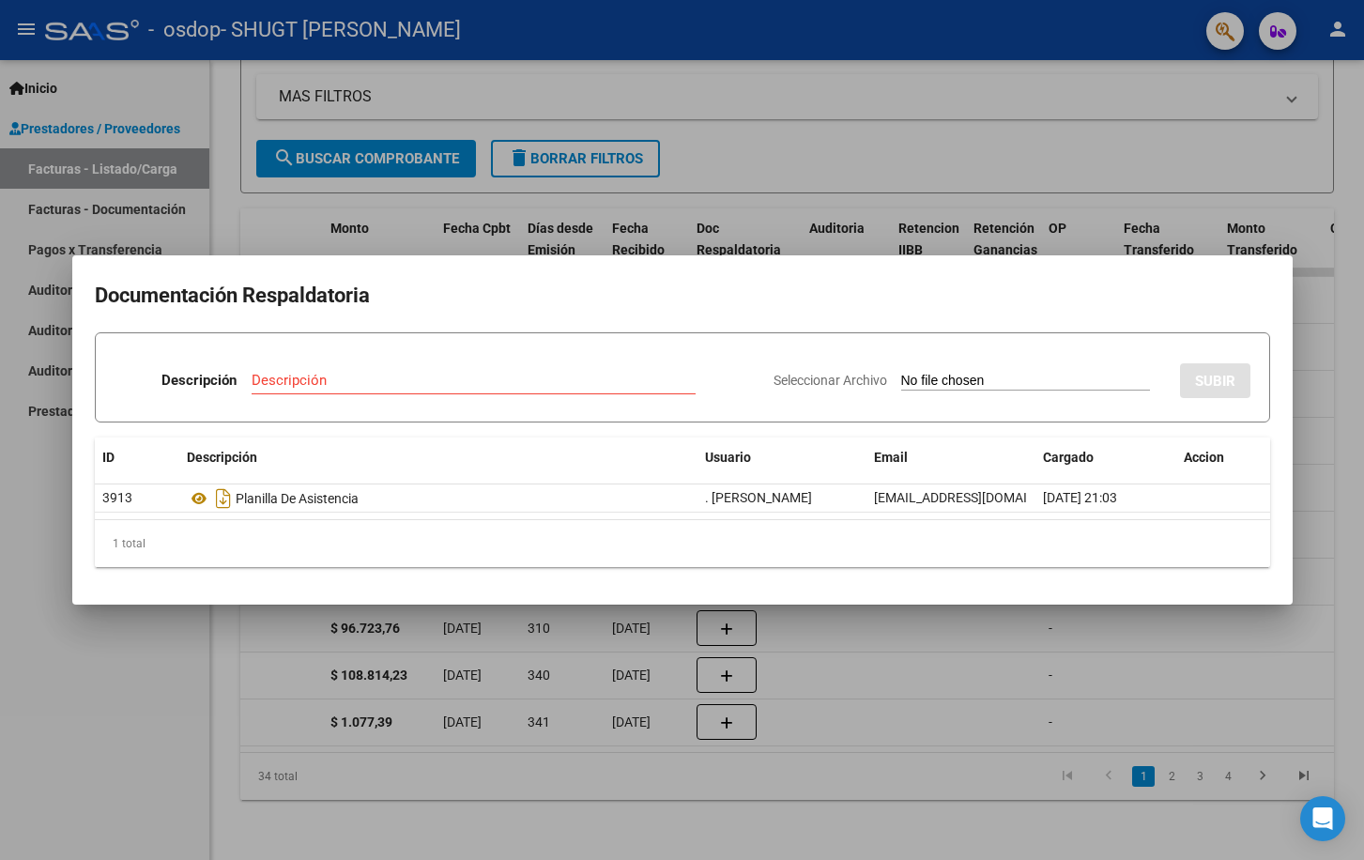
click at [164, 669] on div at bounding box center [682, 430] width 1364 height 860
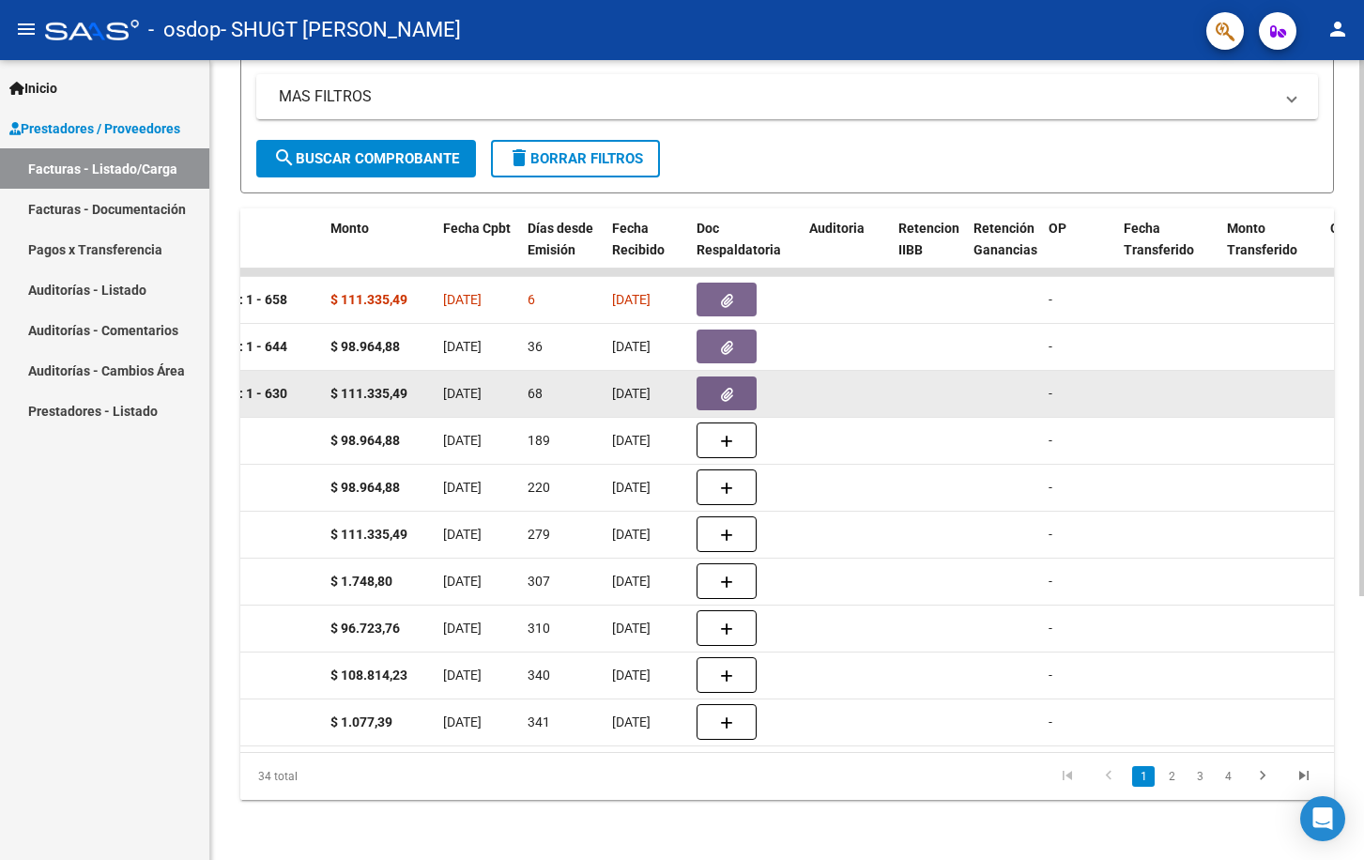
click at [738, 383] on button "button" at bounding box center [727, 394] width 60 height 34
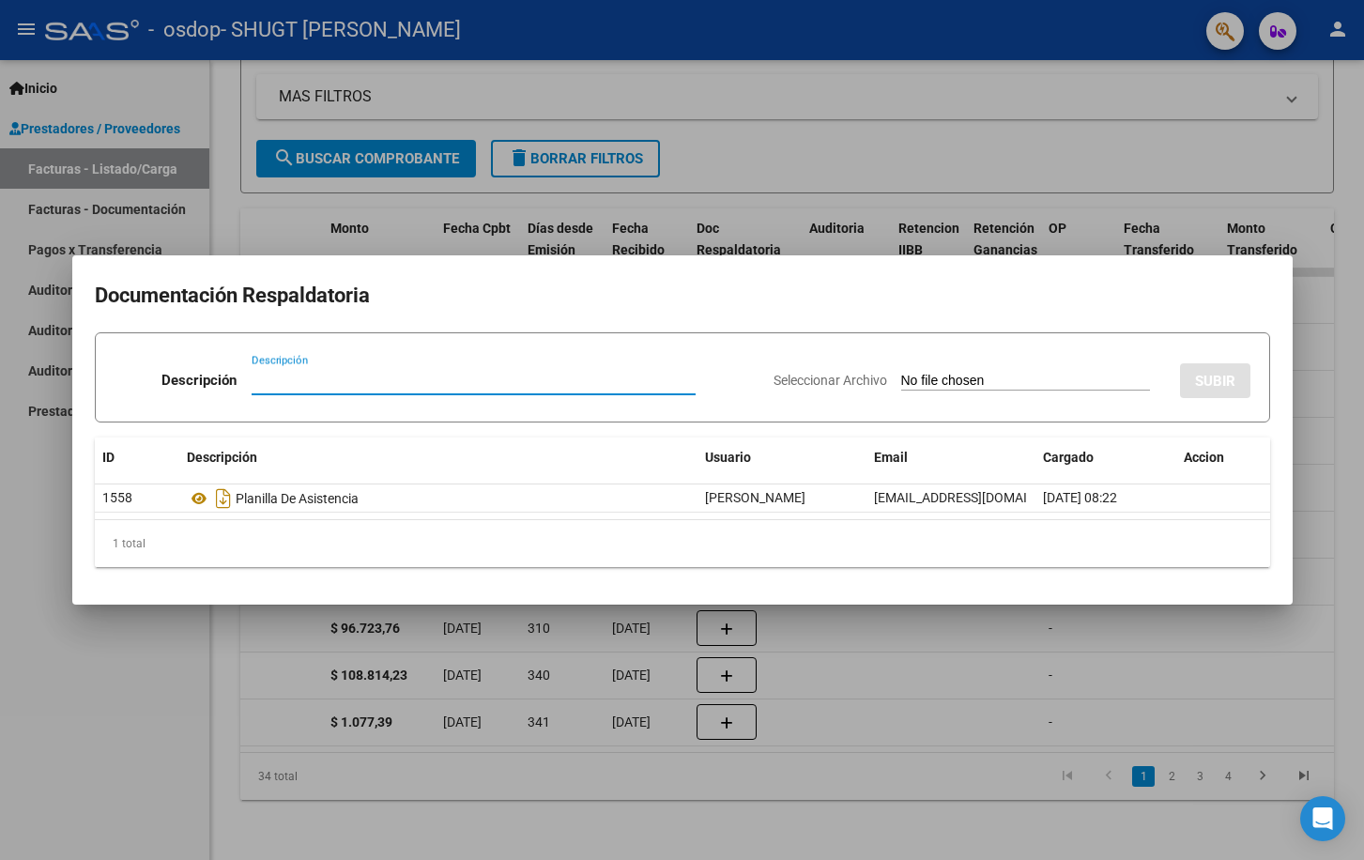
click at [133, 655] on div at bounding box center [682, 430] width 1364 height 860
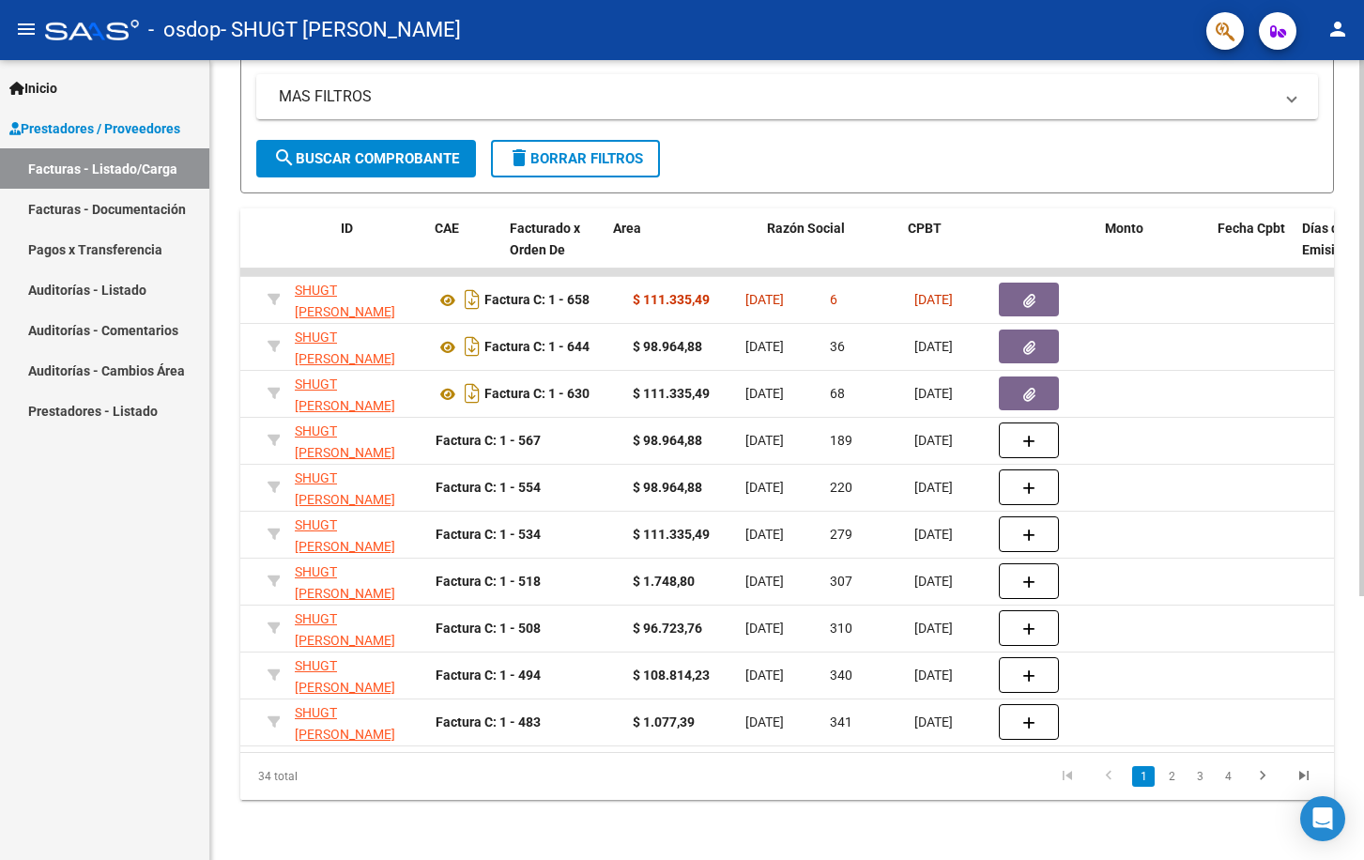
scroll to position [0, 0]
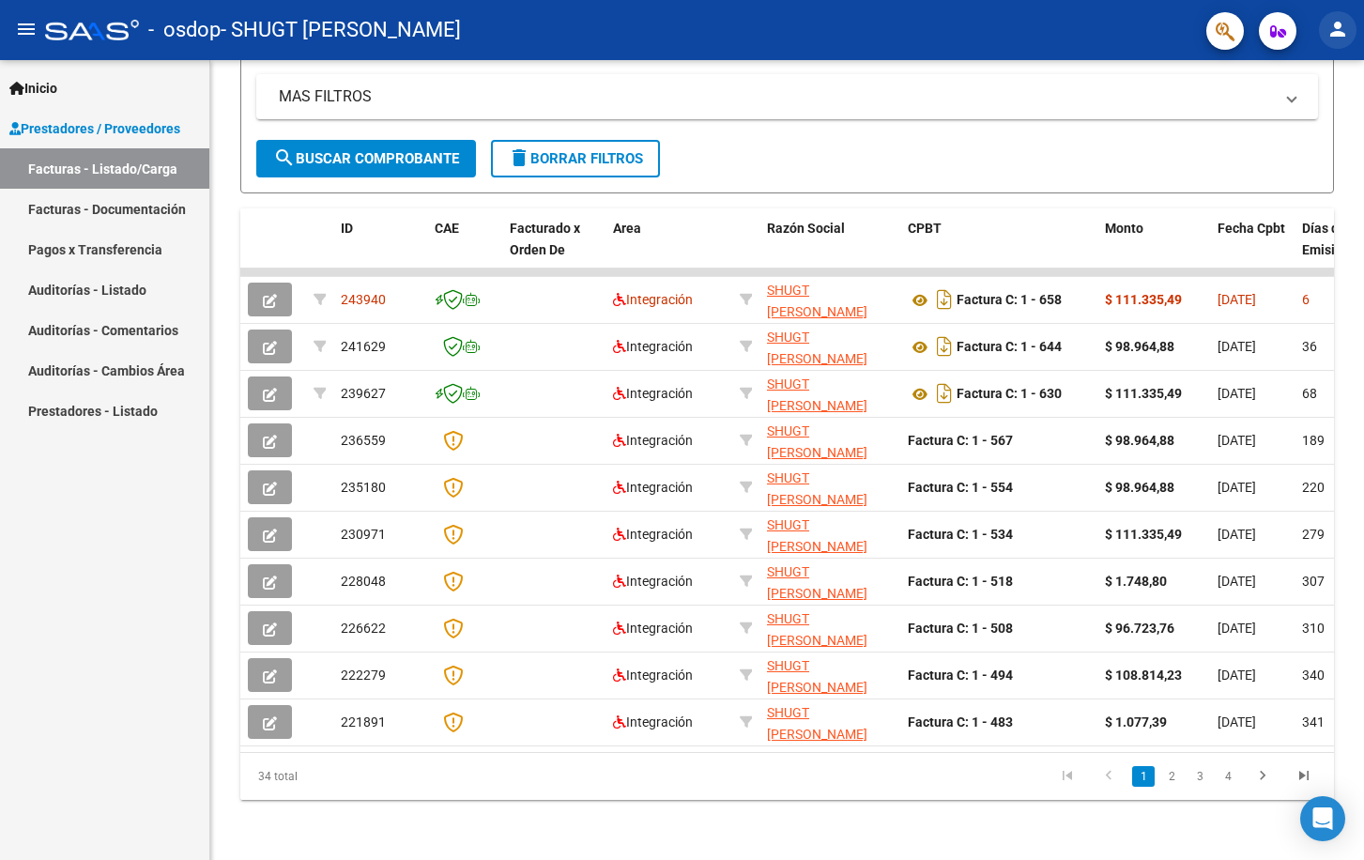
click at [1330, 33] on mat-icon "person" at bounding box center [1338, 29] width 23 height 23
click at [1301, 131] on button "exit_to_app Salir" at bounding box center [1299, 123] width 115 height 45
